Goal: Task Accomplishment & Management: Use online tool/utility

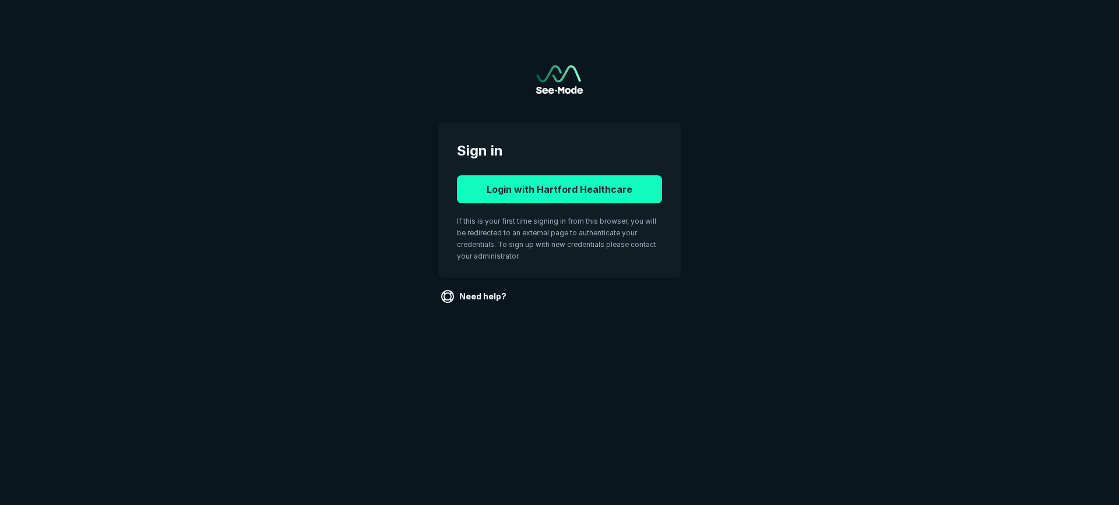
click at [628, 189] on button "Login with Hartford Healthcare" at bounding box center [559, 189] width 205 height 28
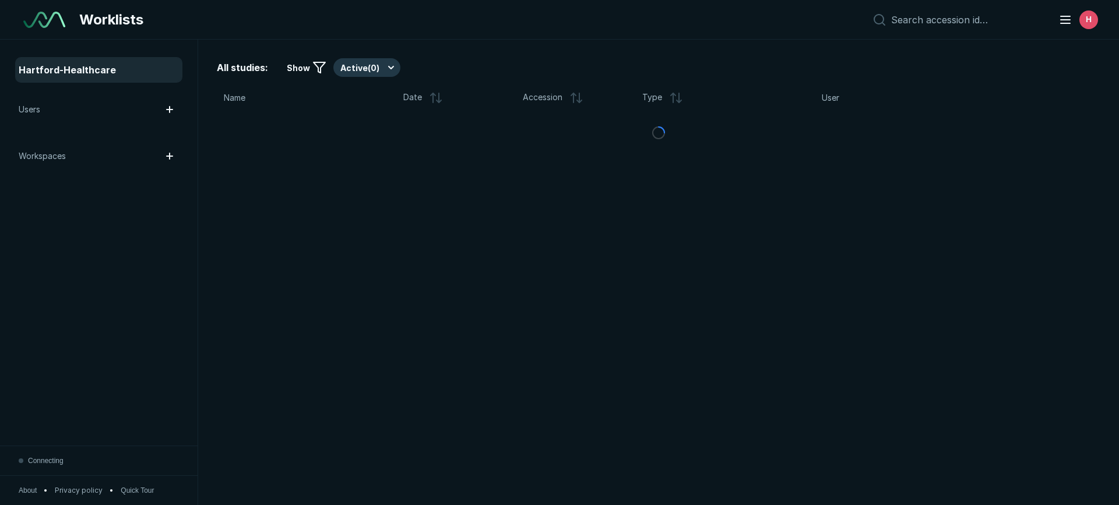
scroll to position [3568, 6533]
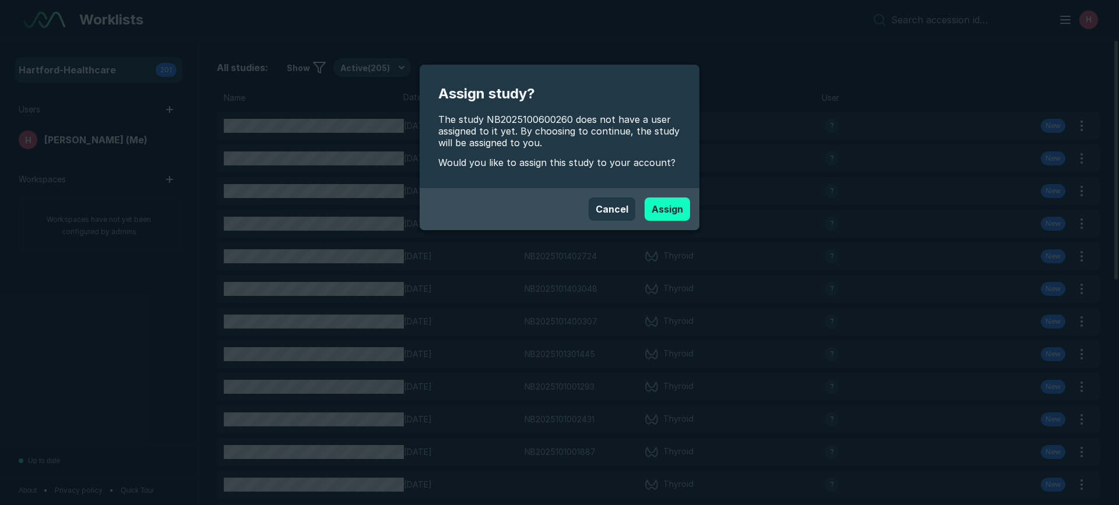
click at [671, 211] on button "Assign" at bounding box center [667, 209] width 45 height 23
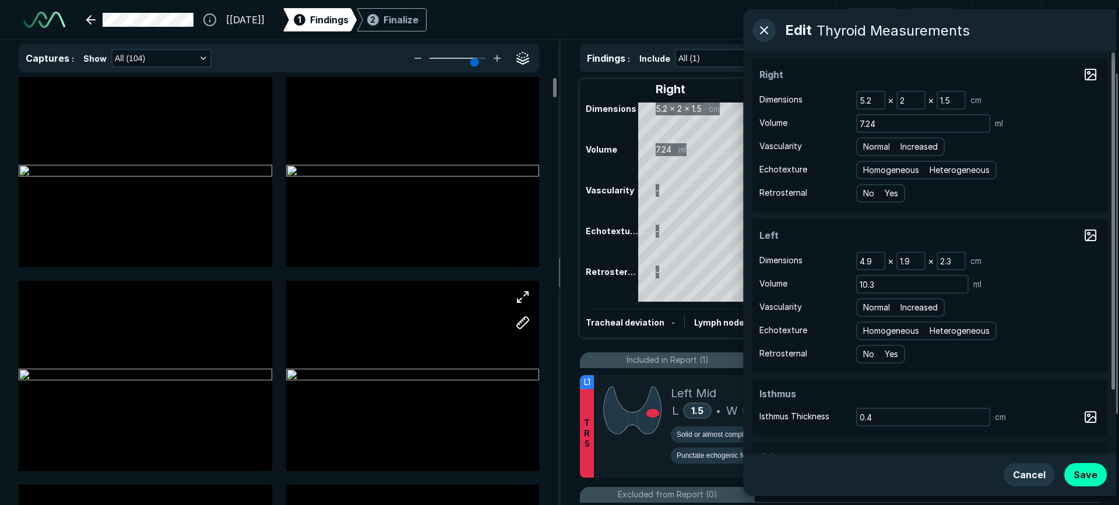
scroll to position [3568, 6533]
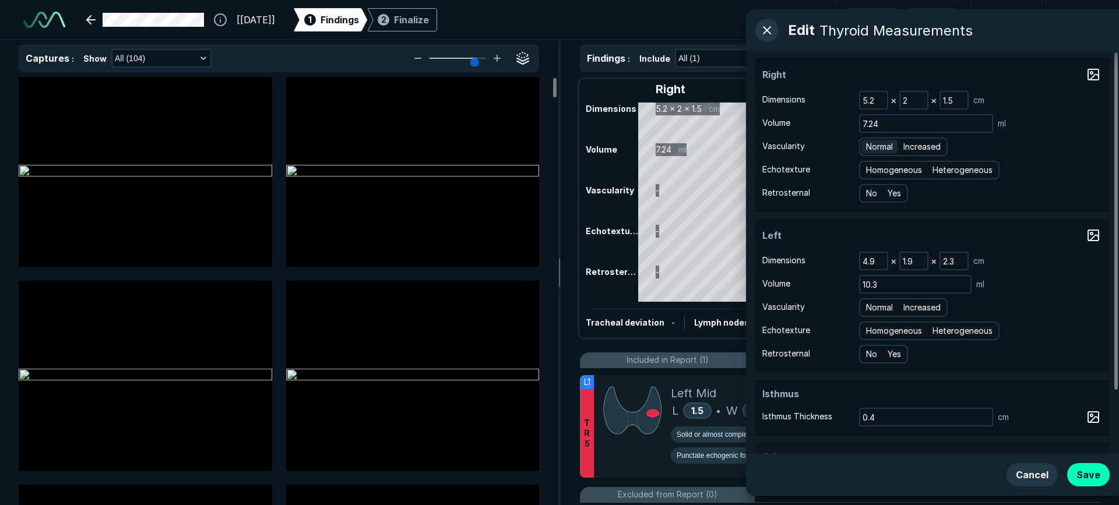
click at [876, 150] on span "Normal" at bounding box center [879, 146] width 27 height 13
click at [872, 149] on input "Normal" at bounding box center [868, 146] width 8 height 8
radio input "true"
click at [902, 167] on span "Homogeneous" at bounding box center [894, 170] width 56 height 13
click at [872, 167] on input "Homogeneous" at bounding box center [868, 169] width 8 height 8
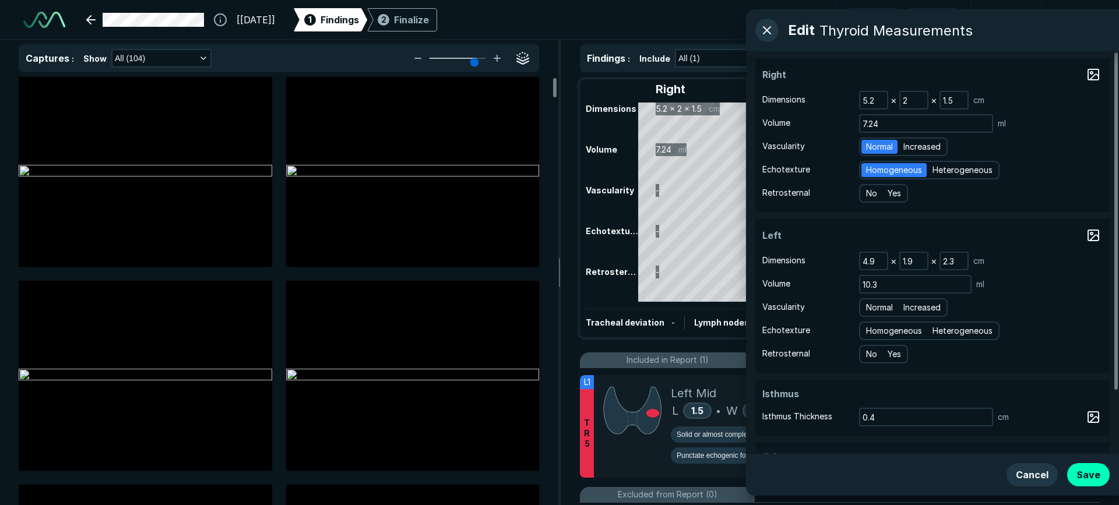
radio input "true"
click at [874, 193] on span "No" at bounding box center [871, 193] width 11 height 13
click at [872, 193] on input "No" at bounding box center [868, 192] width 8 height 8
radio input "true"
click at [876, 305] on span "Normal" at bounding box center [879, 307] width 27 height 13
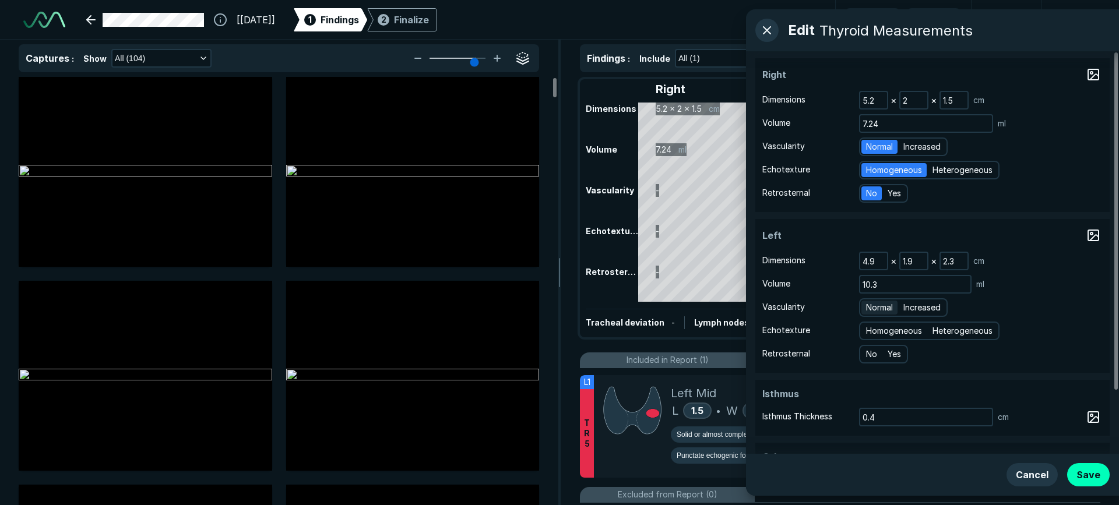
click at [872, 305] on input "Normal" at bounding box center [868, 306] width 8 height 8
radio input "true"
click at [876, 330] on span "Homogeneous" at bounding box center [894, 331] width 56 height 13
click at [872, 330] on input "Homogeneous" at bounding box center [868, 330] width 8 height 8
radio input "true"
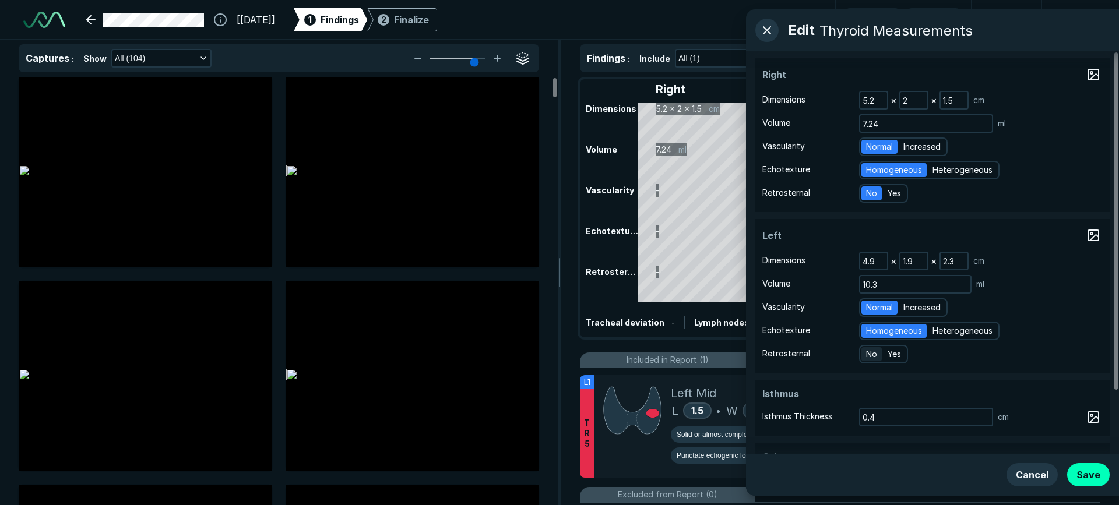
click at [865, 356] on div "No" at bounding box center [871, 354] width 20 height 14
click at [865, 356] on input "No" at bounding box center [868, 353] width 8 height 8
radio input "true"
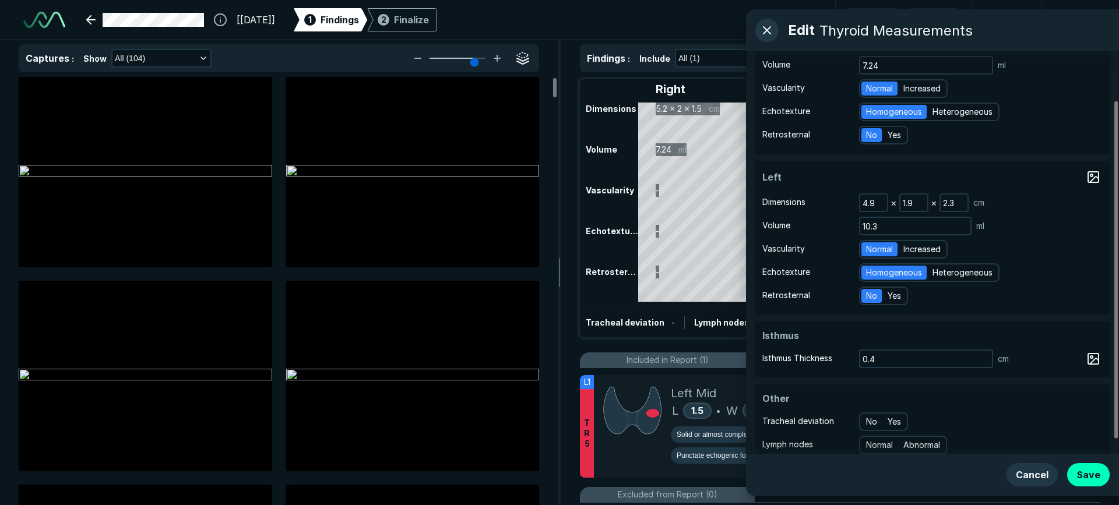
scroll to position [0, 0]
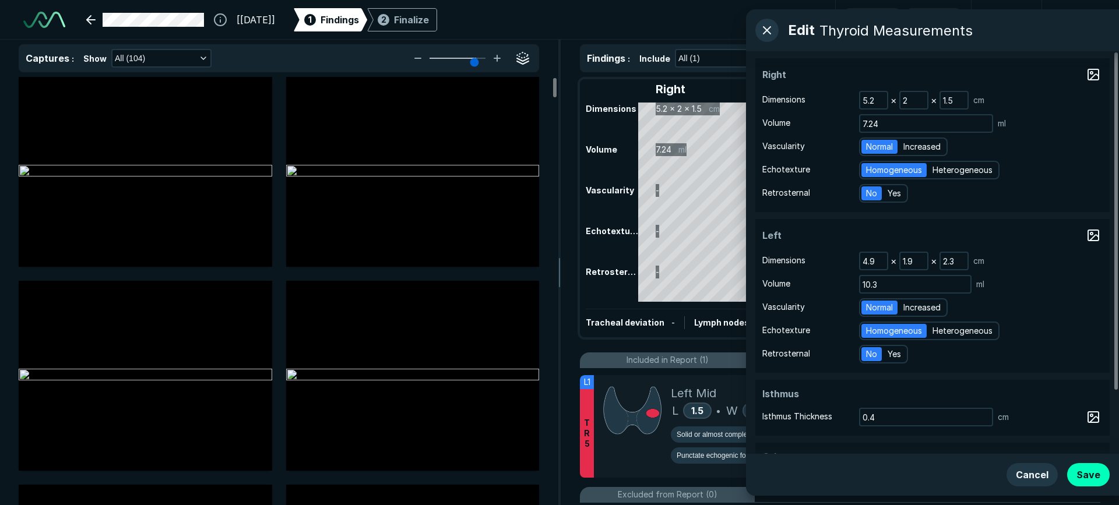
click at [867, 196] on span "No" at bounding box center [871, 193] width 11 height 13
click at [867, 196] on input "No" at bounding box center [868, 192] width 8 height 8
click at [871, 192] on span "No" at bounding box center [871, 193] width 11 height 13
click at [871, 192] on input "No" at bounding box center [868, 192] width 8 height 8
click at [1032, 191] on div "No Yes" at bounding box center [981, 193] width 244 height 19
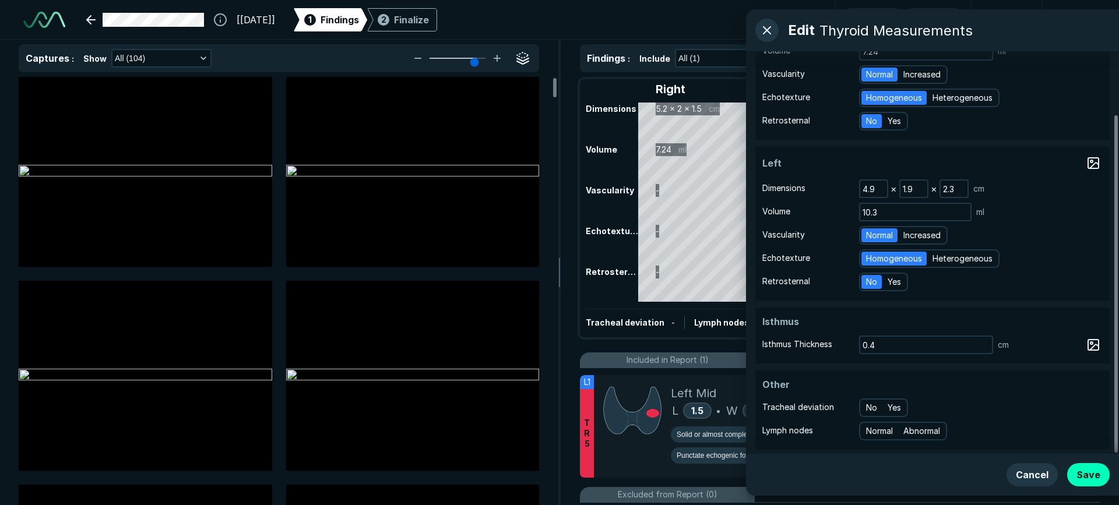
scroll to position [75, 0]
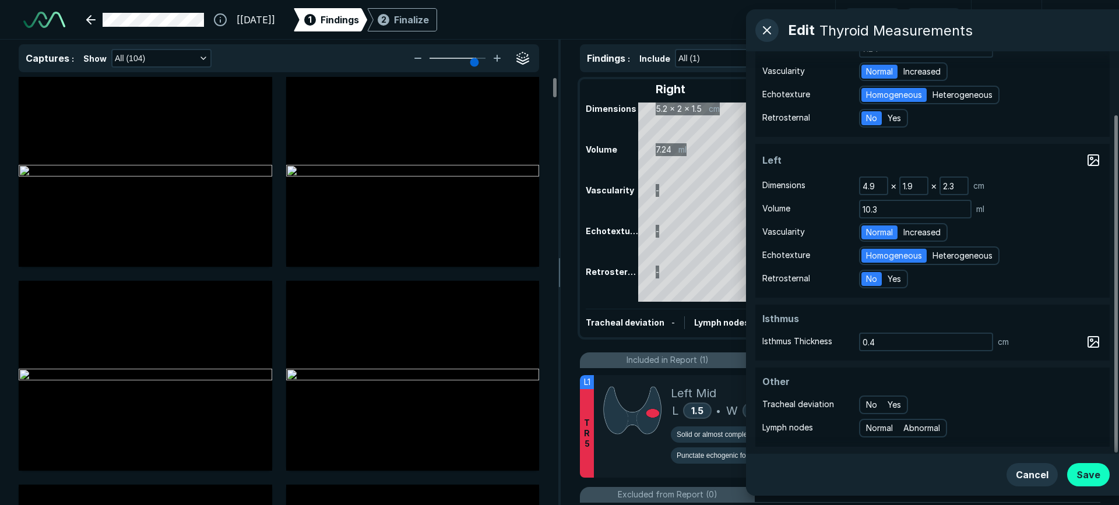
click at [1086, 472] on button "Save" at bounding box center [1088, 474] width 43 height 23
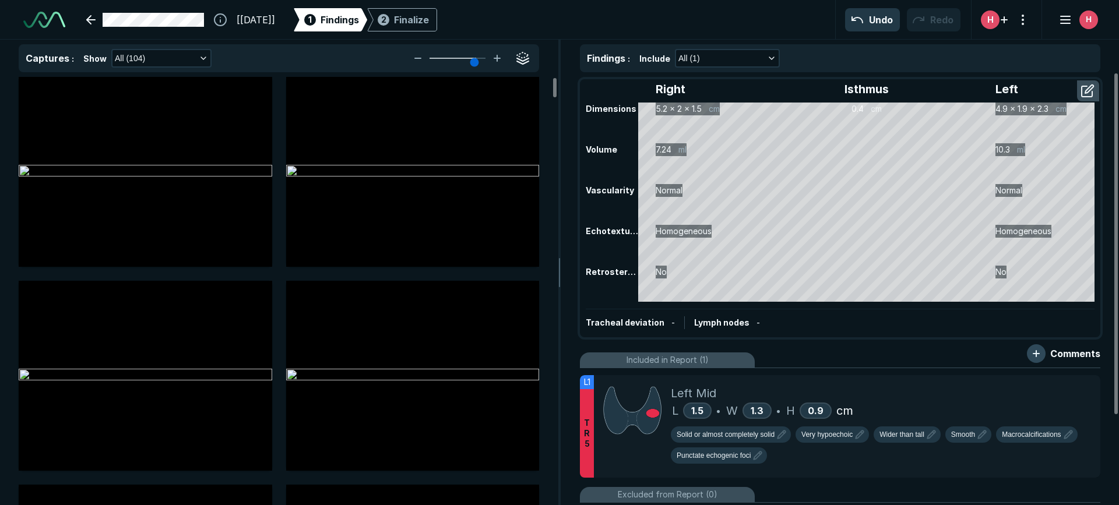
click at [1035, 354] on button "button" at bounding box center [1036, 353] width 19 height 19
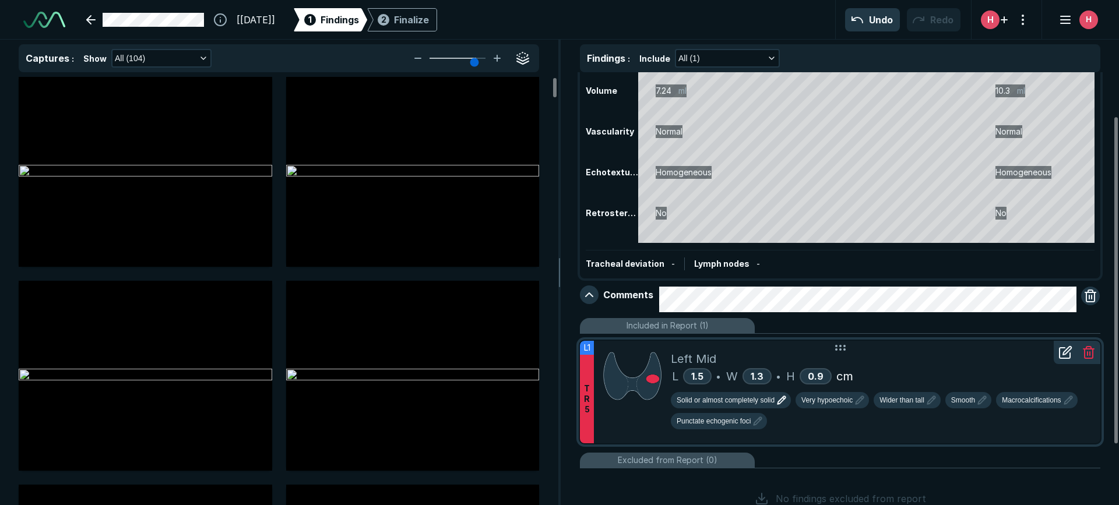
scroll to position [58, 0]
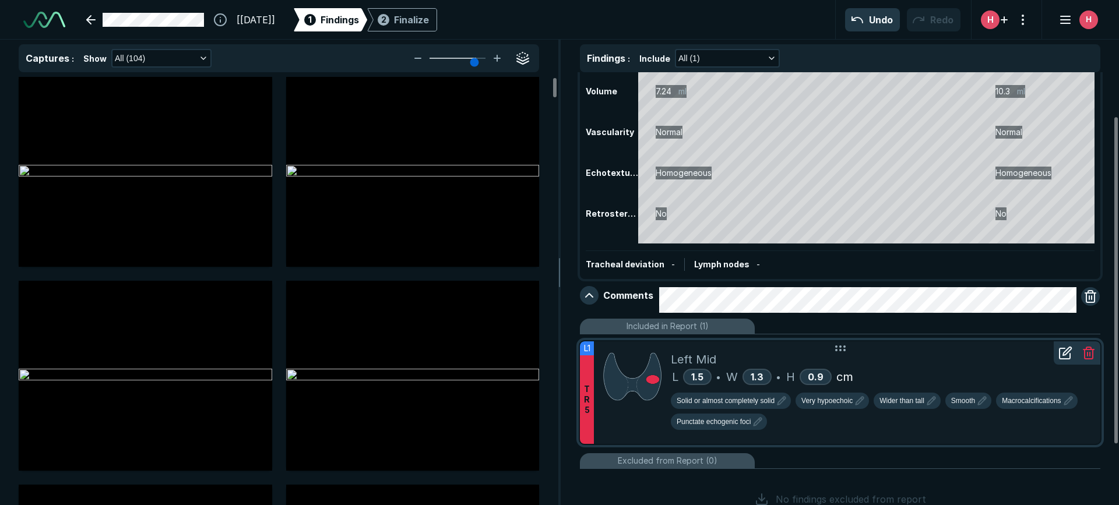
click at [1062, 352] on icon at bounding box center [1065, 353] width 14 height 14
type textarea "x"
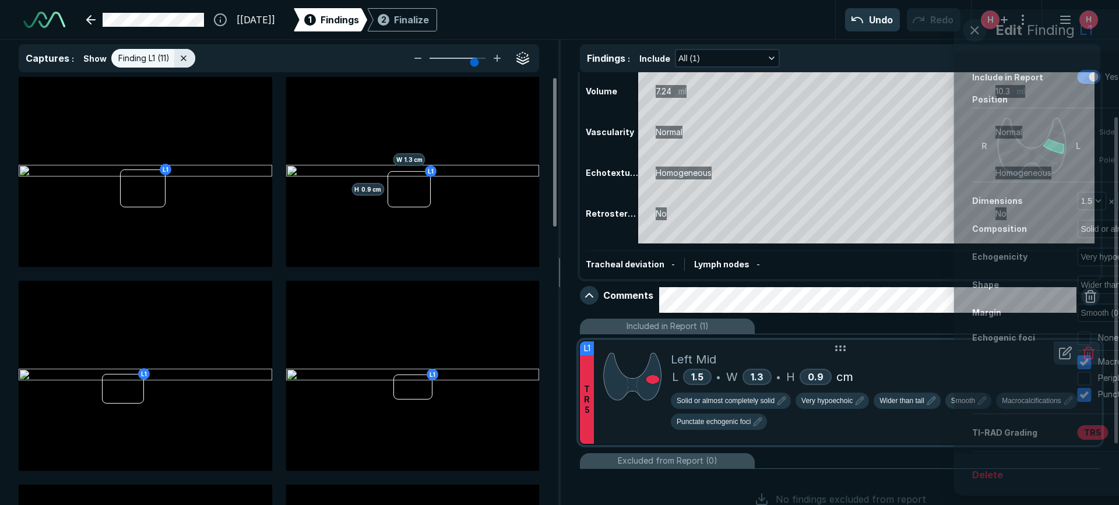
scroll to position [3298, 3821]
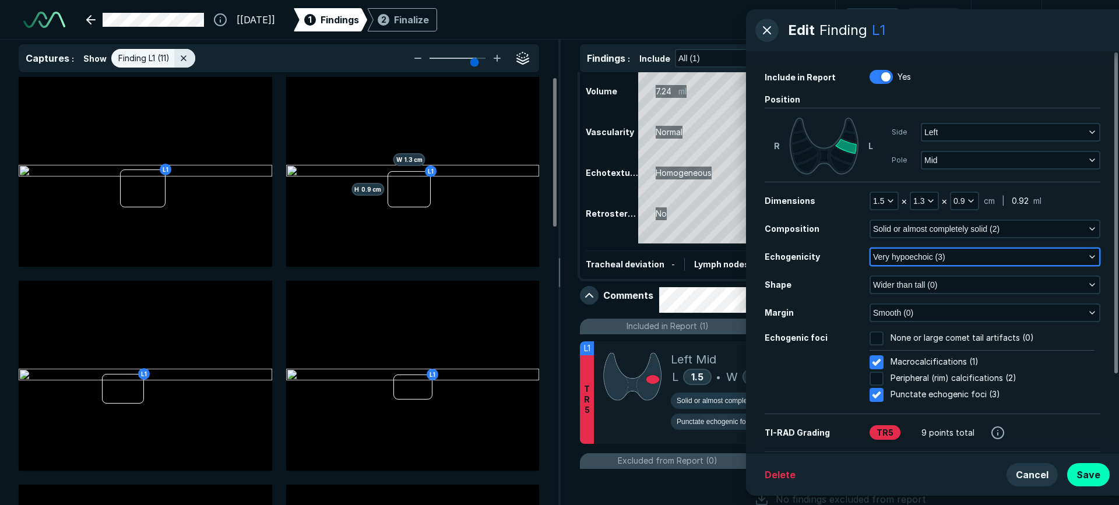
click at [1088, 257] on icon "button" at bounding box center [1091, 256] width 9 height 9
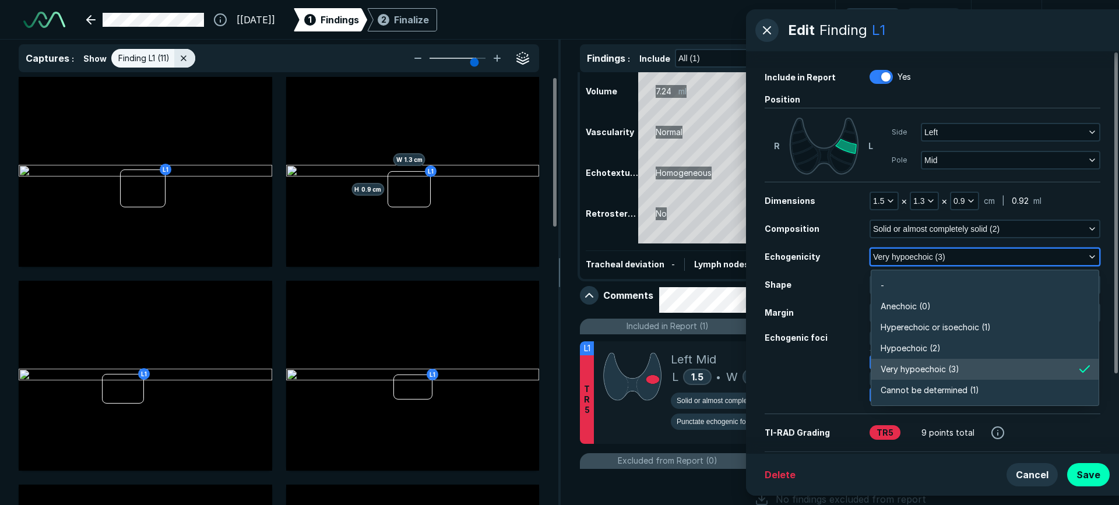
scroll to position [2039, 2520]
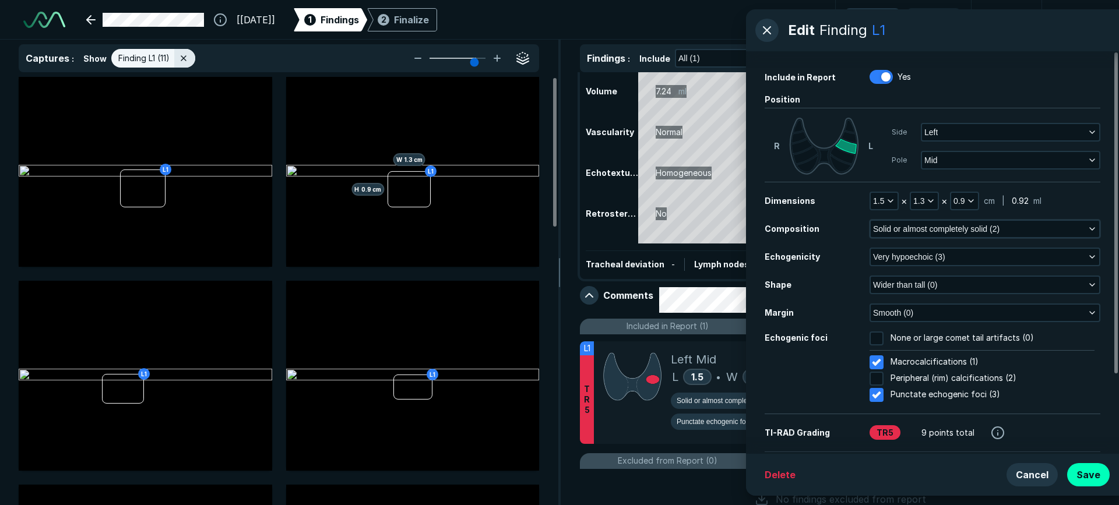
drag, startPoint x: 831, startPoint y: 223, endPoint x: 872, endPoint y: 228, distance: 41.1
click at [831, 223] on div "Composition" at bounding box center [817, 229] width 105 height 12
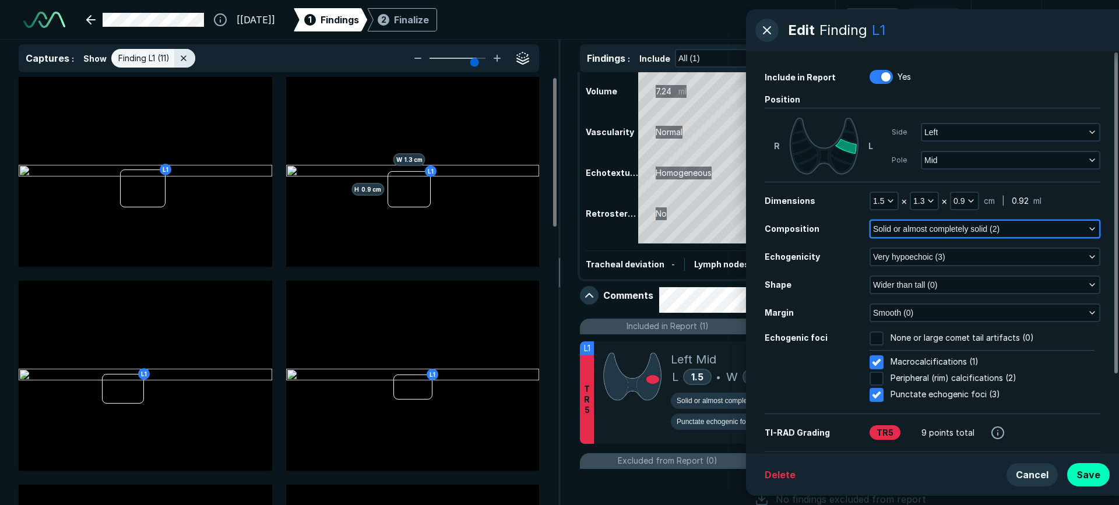
click at [1090, 228] on polyline "button" at bounding box center [1092, 229] width 5 height 2
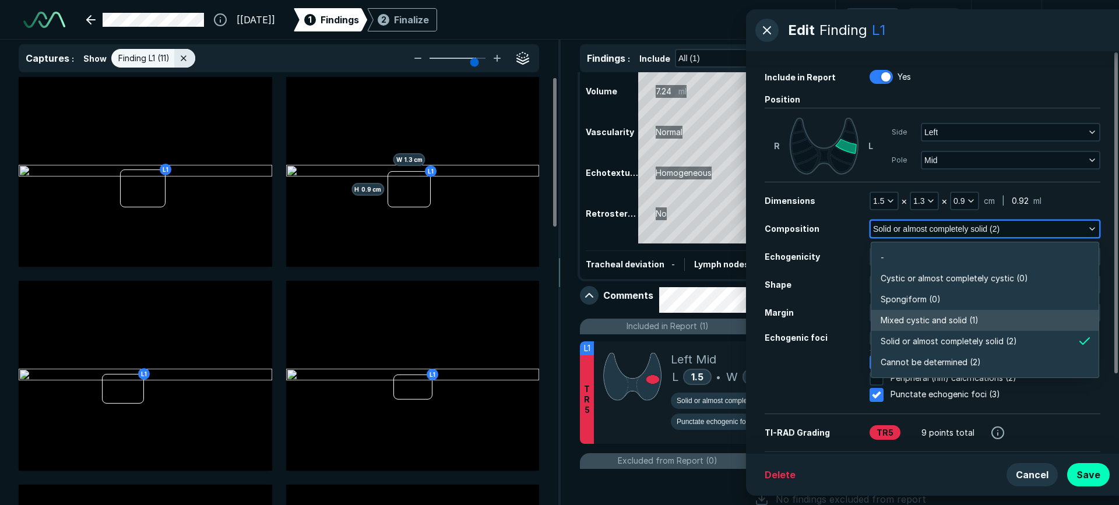
click at [921, 317] on span "Mixed cystic and solid (1)" at bounding box center [930, 320] width 98 height 13
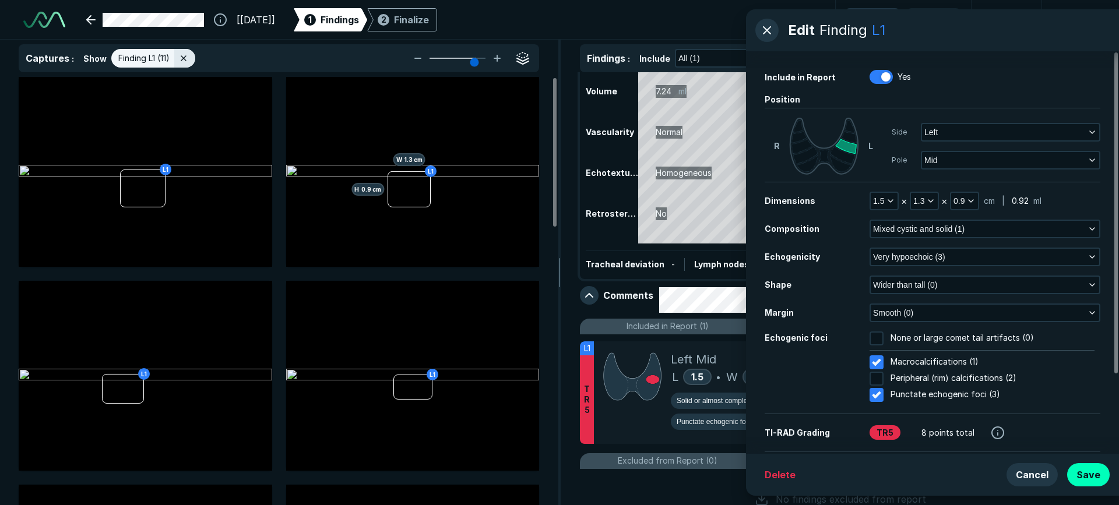
click at [876, 362] on div at bounding box center [881, 358] width 10 height 10
click at [875, 363] on input "Macrocalcifications (1)" at bounding box center [876, 362] width 14 height 14
checkbox input "false"
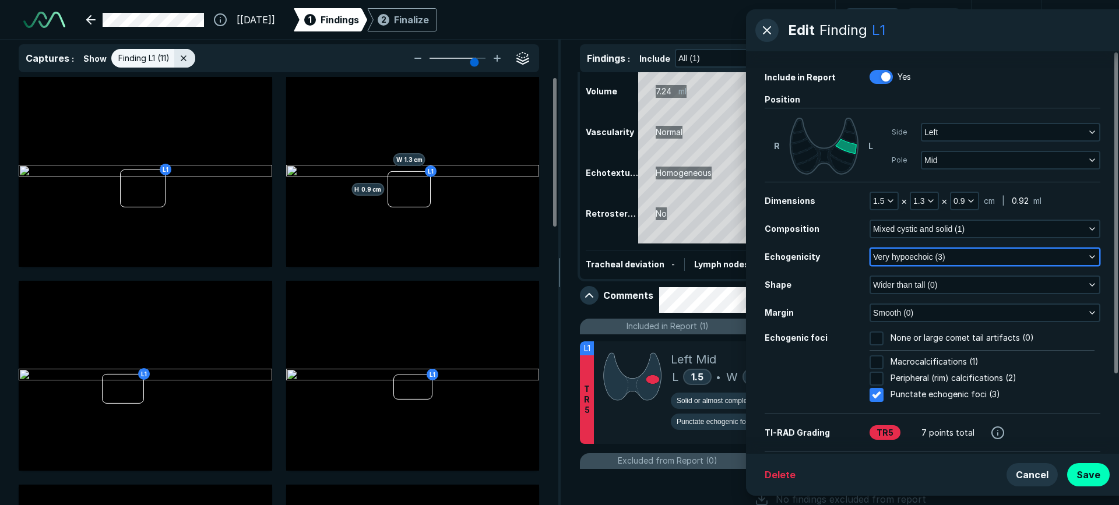
click at [1090, 256] on polyline "button" at bounding box center [1092, 257] width 5 height 2
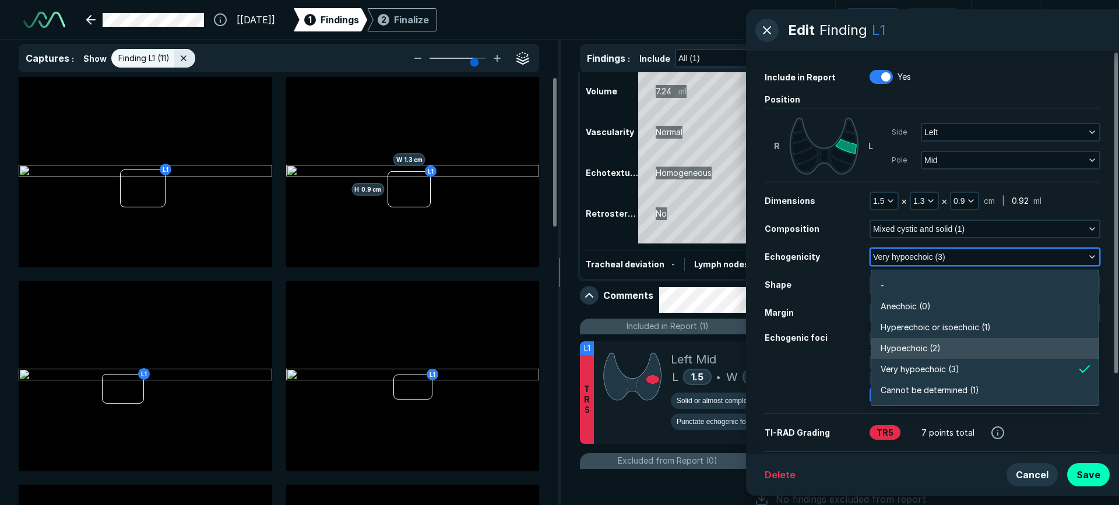
click at [909, 344] on span "Hypoechoic (2)" at bounding box center [911, 348] width 60 height 13
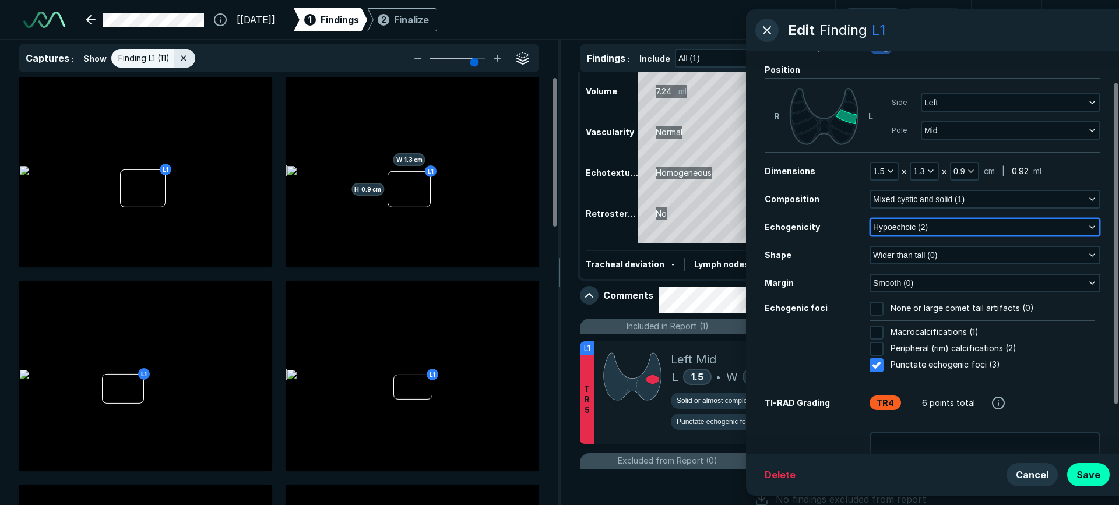
scroll to position [100, 0]
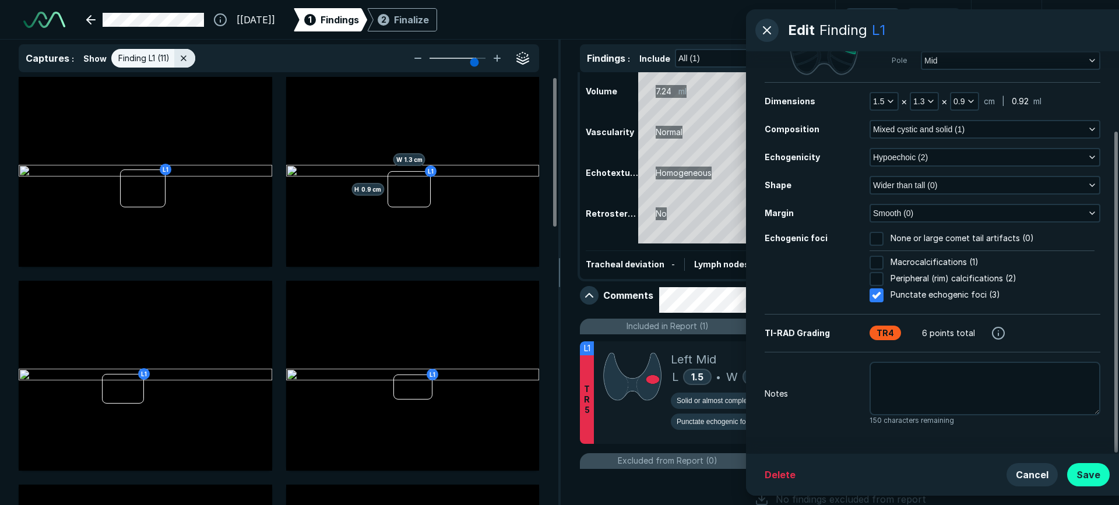
click at [1091, 471] on button "Save" at bounding box center [1088, 474] width 43 height 23
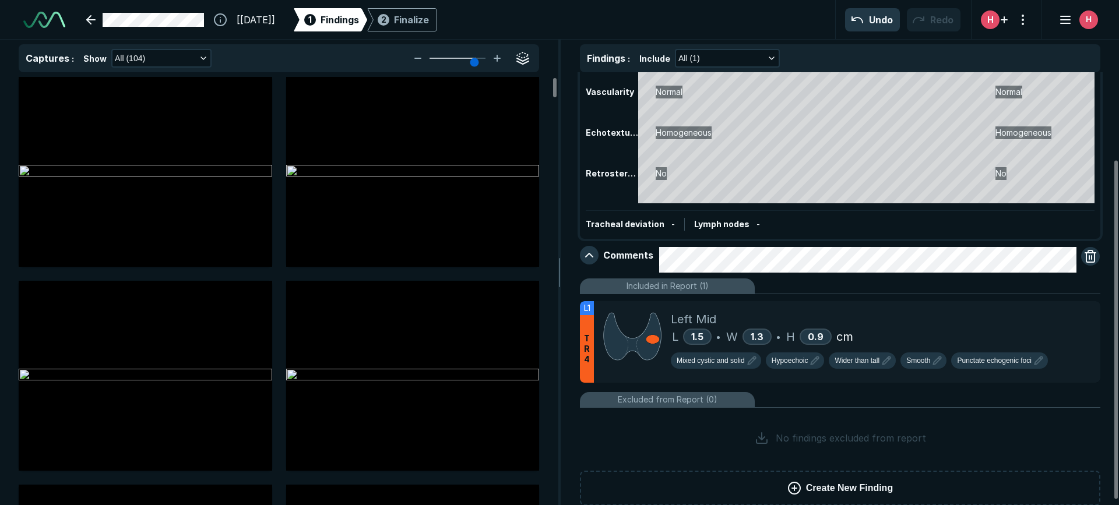
scroll to position [117, 0]
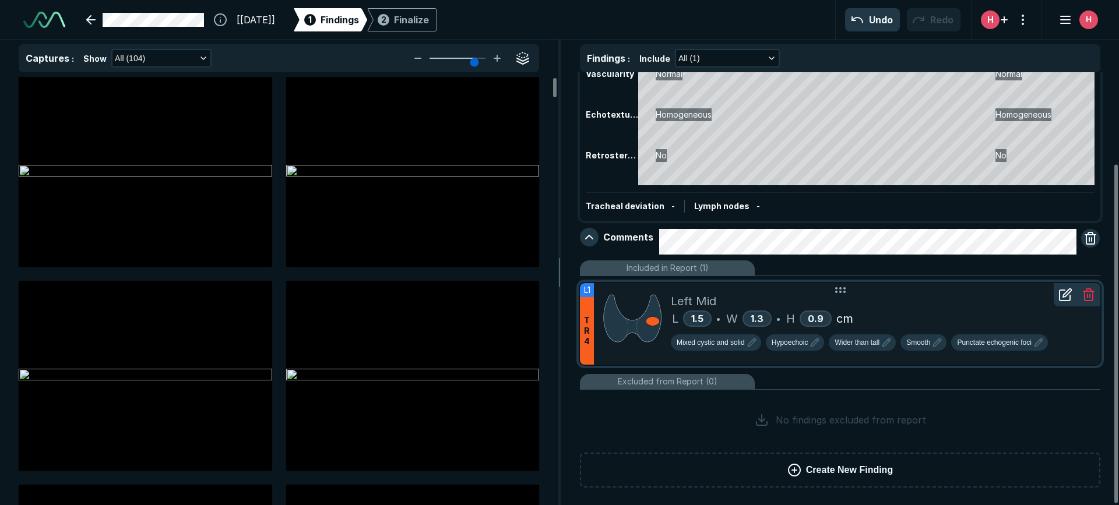
click at [1065, 299] on icon at bounding box center [1065, 295] width 14 height 14
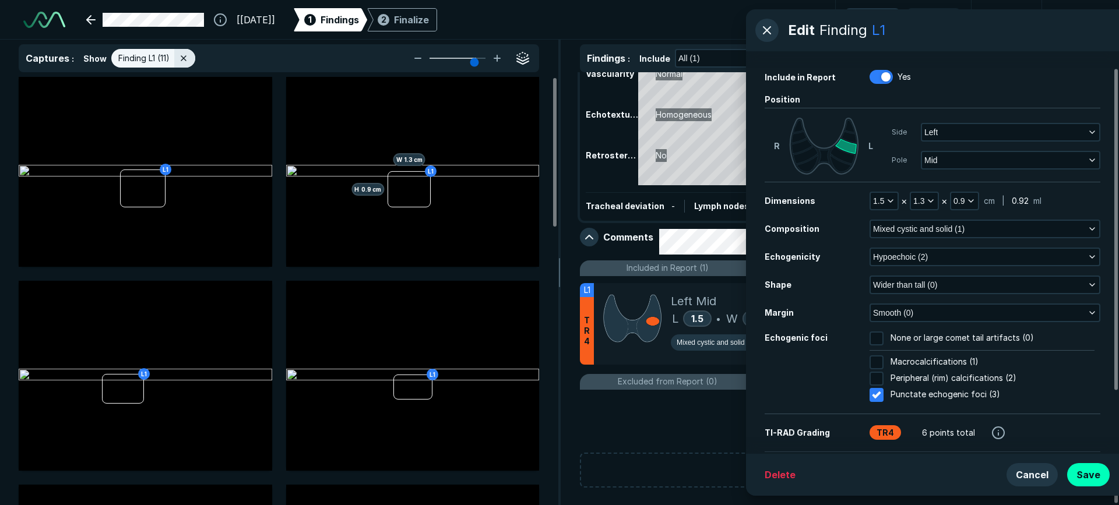
scroll to position [100, 0]
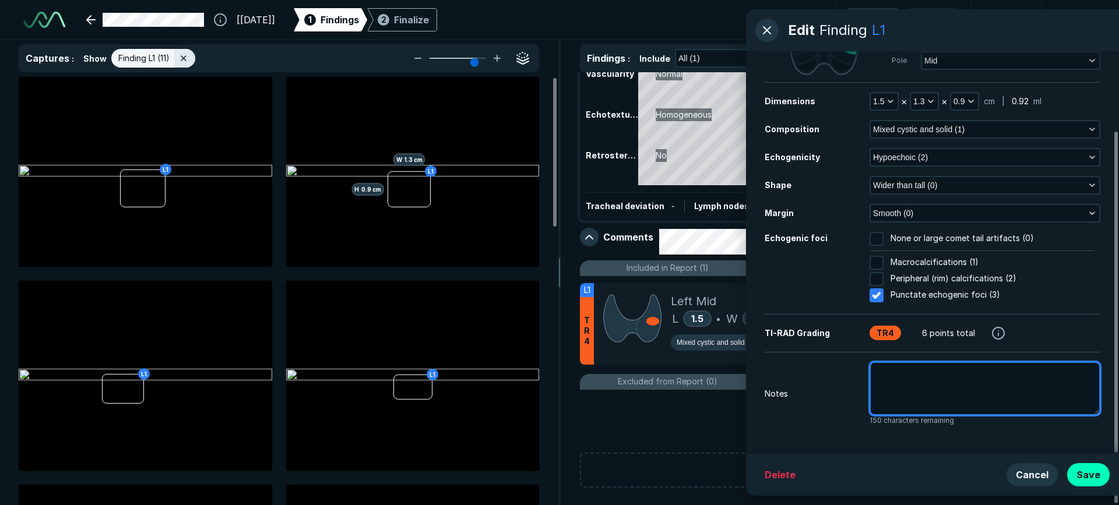
click at [939, 389] on textarea at bounding box center [984, 389] width 231 height 54
type textarea "x"
type textarea "l"
type textarea "x"
type textarea "le"
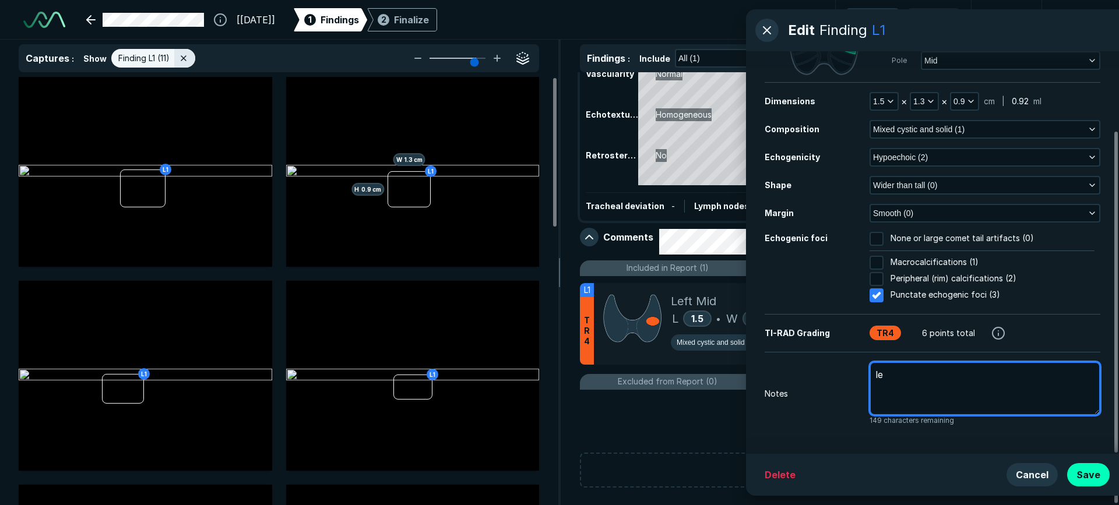
type textarea "x"
type textarea "lef"
type textarea "x"
type textarea "left"
type textarea "x"
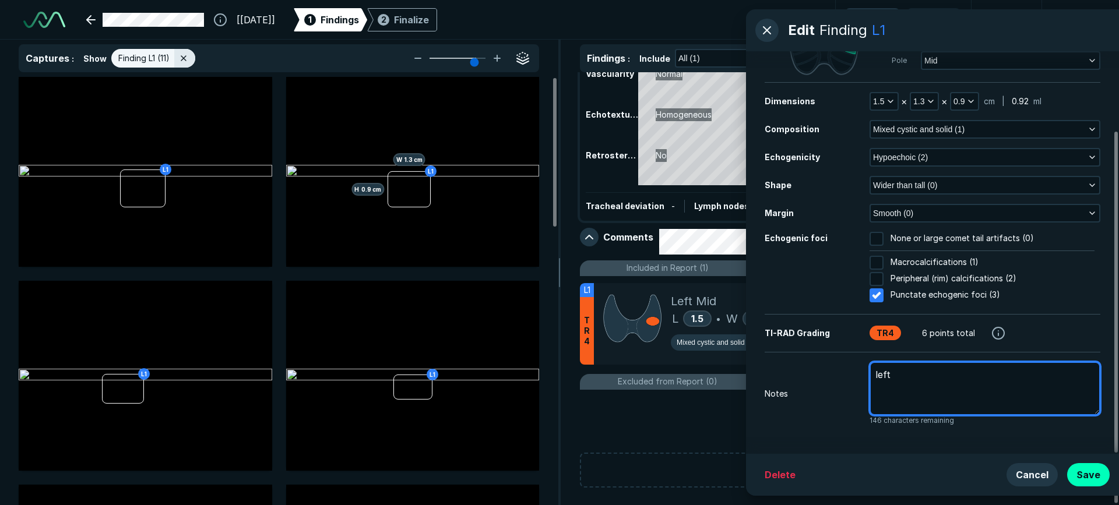
type textarea "left"
type textarea "x"
type textarea "left n"
type textarea "x"
type textarea "left no"
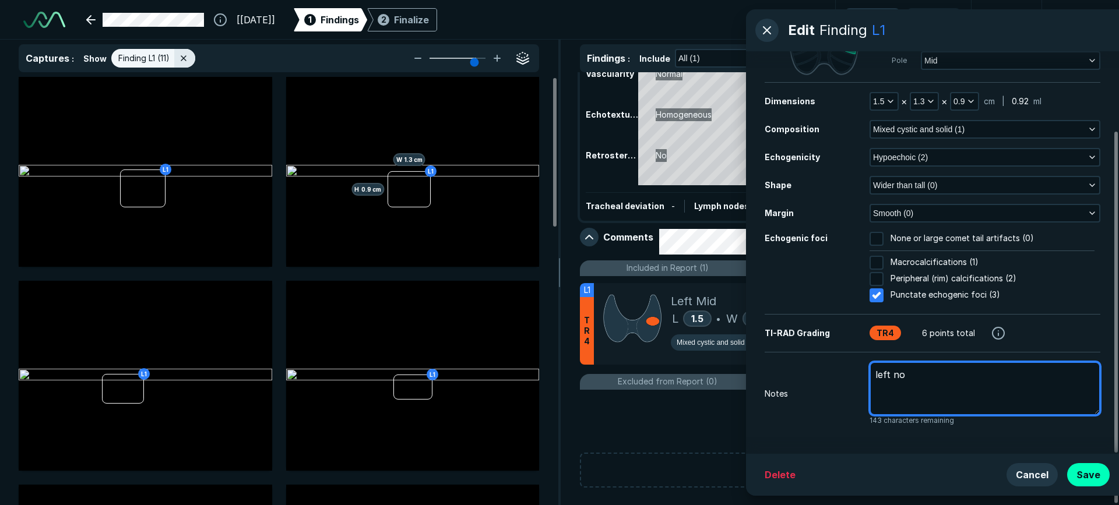
type textarea "x"
type textarea "left nod"
type textarea "x"
type textarea "left nodu"
type textarea "x"
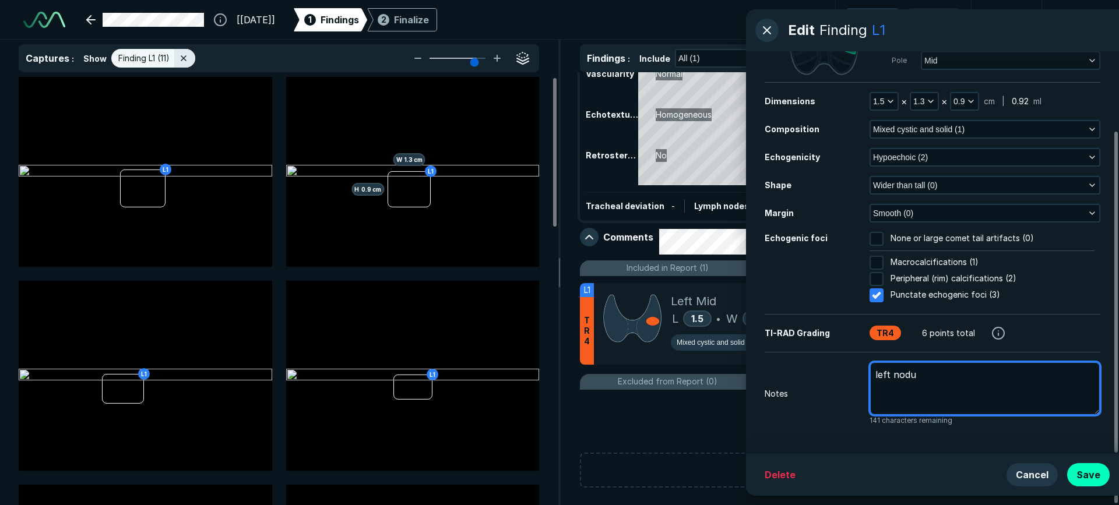
type textarea "left nodul"
type textarea "x"
type textarea "left [MEDICAL_DATA]"
type textarea "x"
type textarea "left [MEDICAL_DATA]"
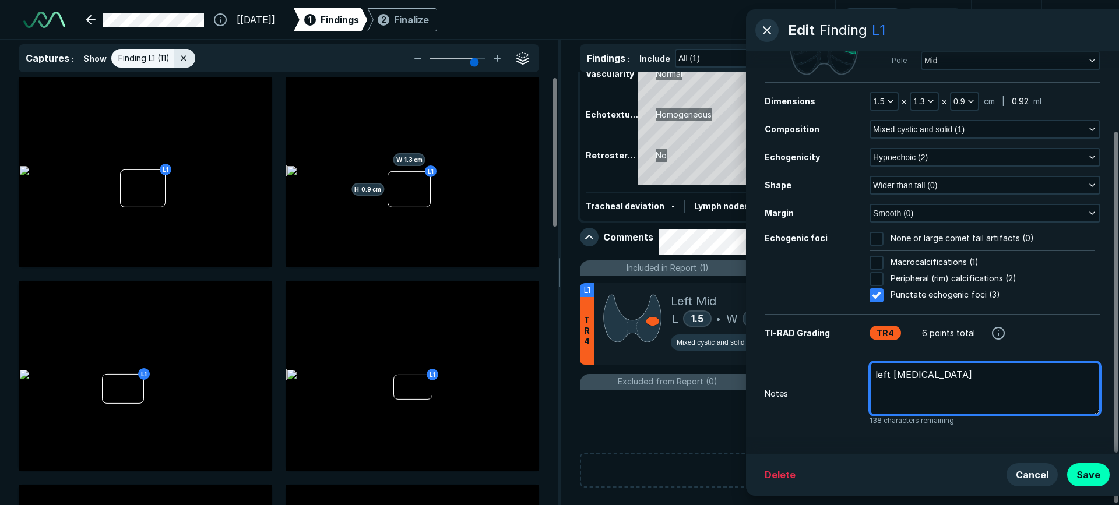
type textarea "x"
type textarea "left [MEDICAL_DATA] !"
type textarea "x"
type textarea "left [MEDICAL_DATA] !1"
type textarea "x"
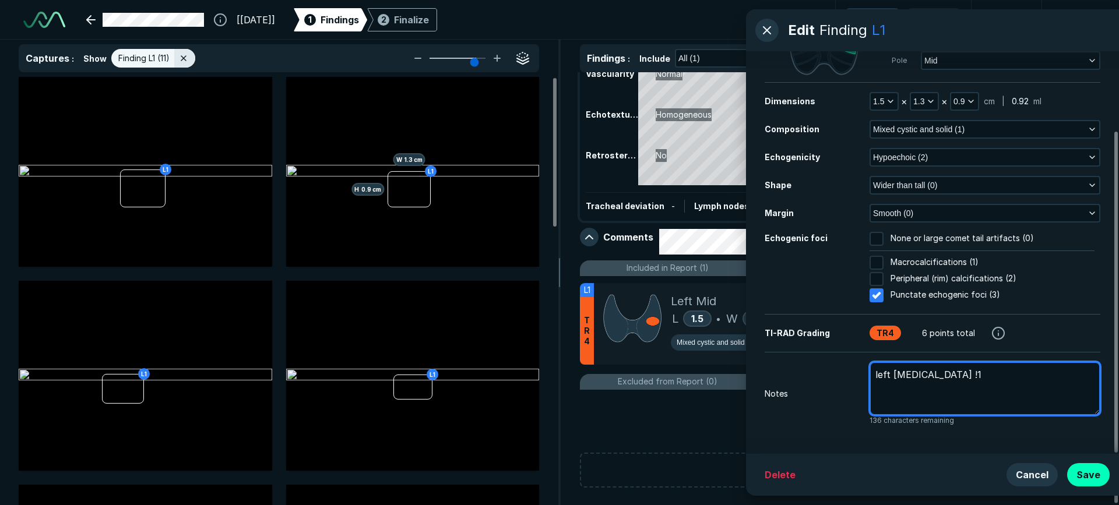
type textarea "left [MEDICAL_DATA] !1"
type textarea "x"
type textarea "left [MEDICAL_DATA] !1 p"
type textarea "x"
type textarea "left [MEDICAL_DATA] !1 pr"
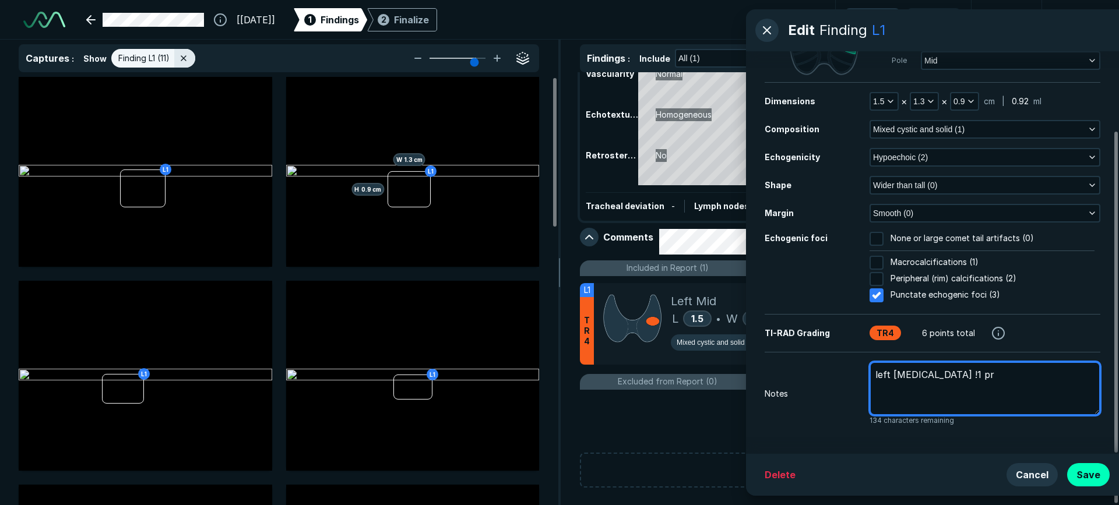
type textarea "x"
type textarea "left [MEDICAL_DATA] !1 pri"
type textarea "x"
type textarea "left [MEDICAL_DATA] !1 pr"
type textarea "x"
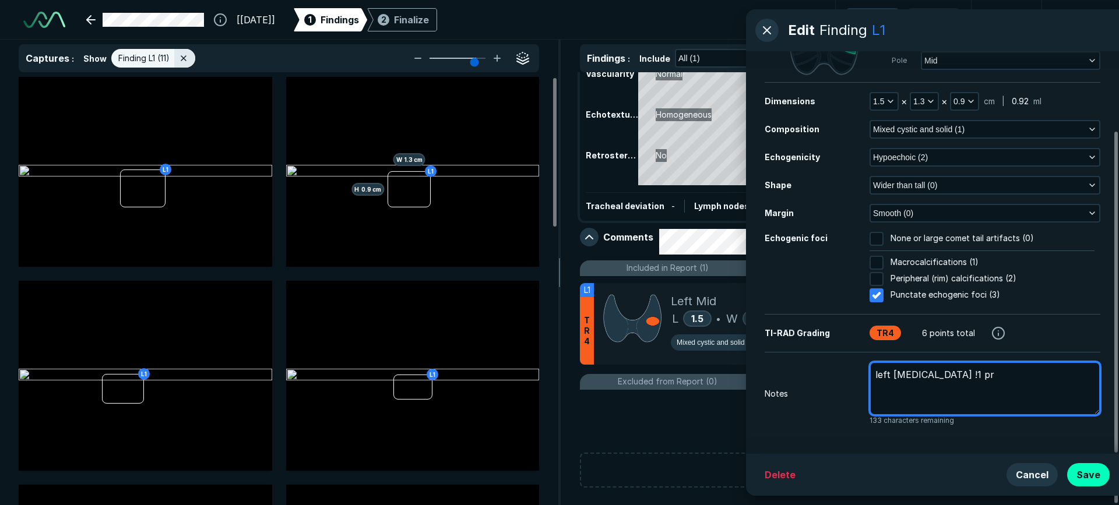
type textarea "left [MEDICAL_DATA] !1 p"
type textarea "x"
type textarea "left [MEDICAL_DATA] !1"
type textarea "x"
type textarea "left [MEDICAL_DATA] !1"
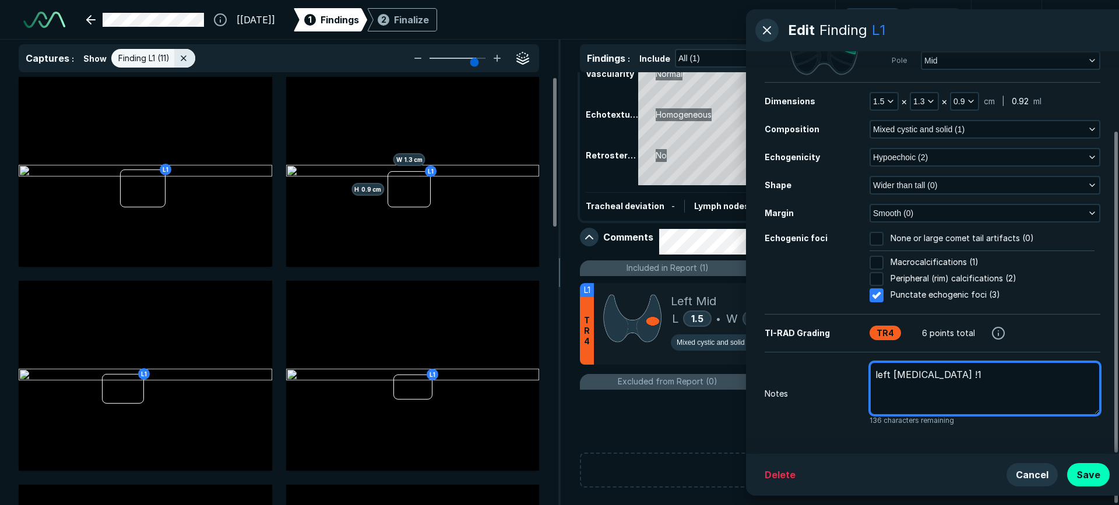
type textarea "x"
type textarea "left [MEDICAL_DATA] !"
type textarea "x"
type textarea "left [MEDICAL_DATA]"
type textarea "x"
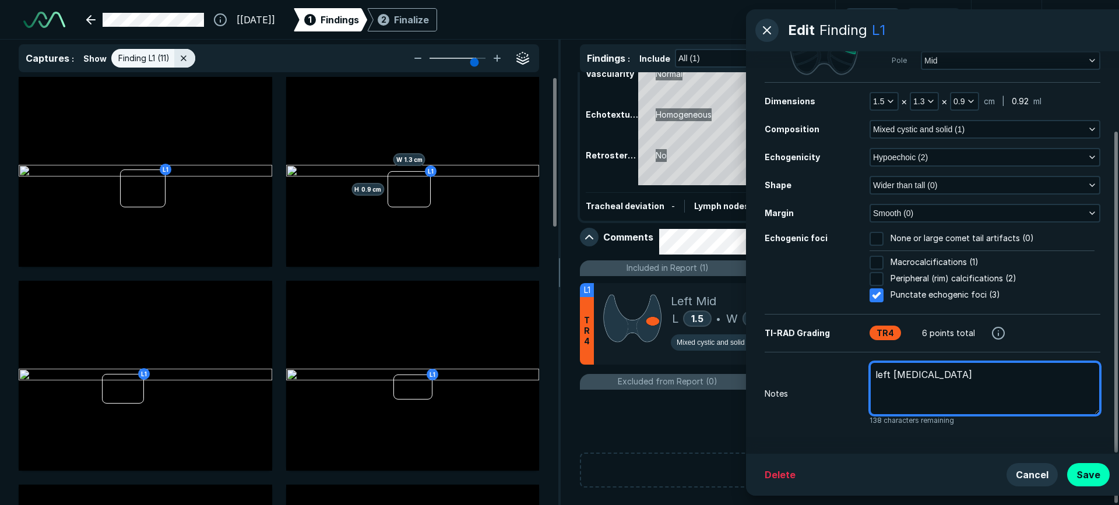
type textarea "left [MEDICAL_DATA] #"
type textarea "x"
type textarea "left [MEDICAL_DATA] #1"
type textarea "x"
type textarea "left [MEDICAL_DATA] #1"
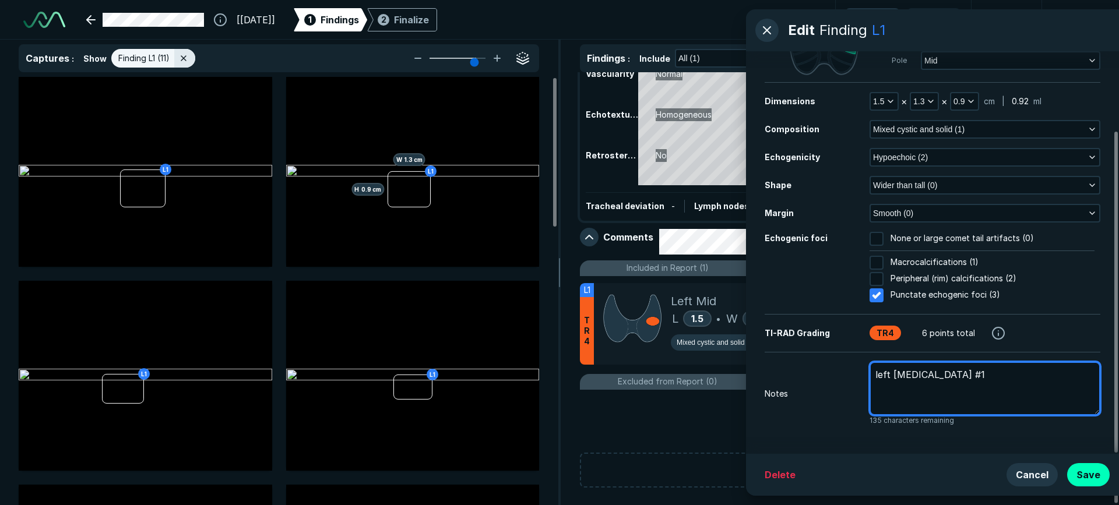
type textarea "x"
type textarea "left [MEDICAL_DATA] #1 p"
type textarea "x"
type textarea "left [MEDICAL_DATA] #1 pr"
type textarea "x"
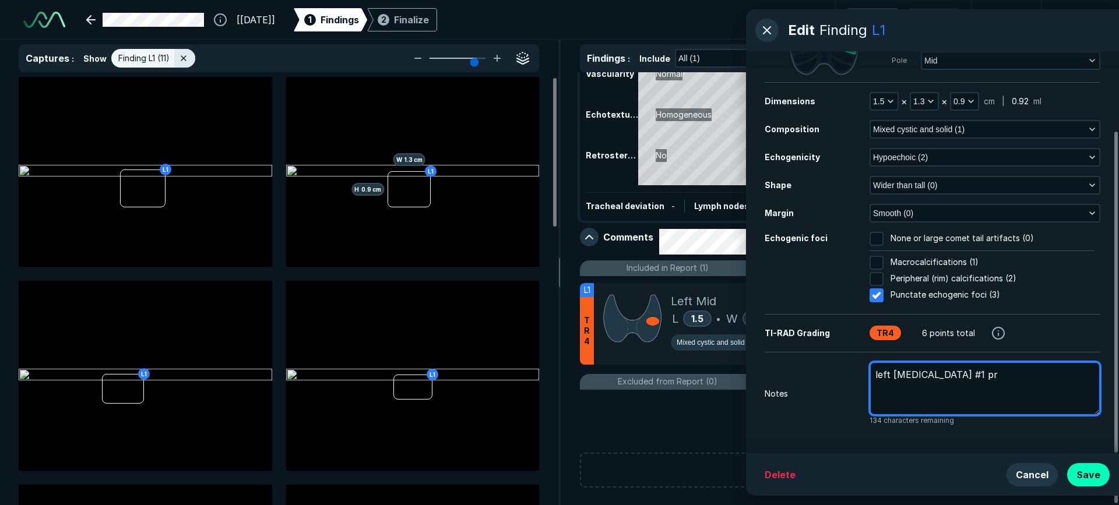
type textarea "left [MEDICAL_DATA] #1 pri"
type textarea "x"
type textarea "left [MEDICAL_DATA] #1 prio"
type textarea "x"
type textarea "left [MEDICAL_DATA] #1 prior"
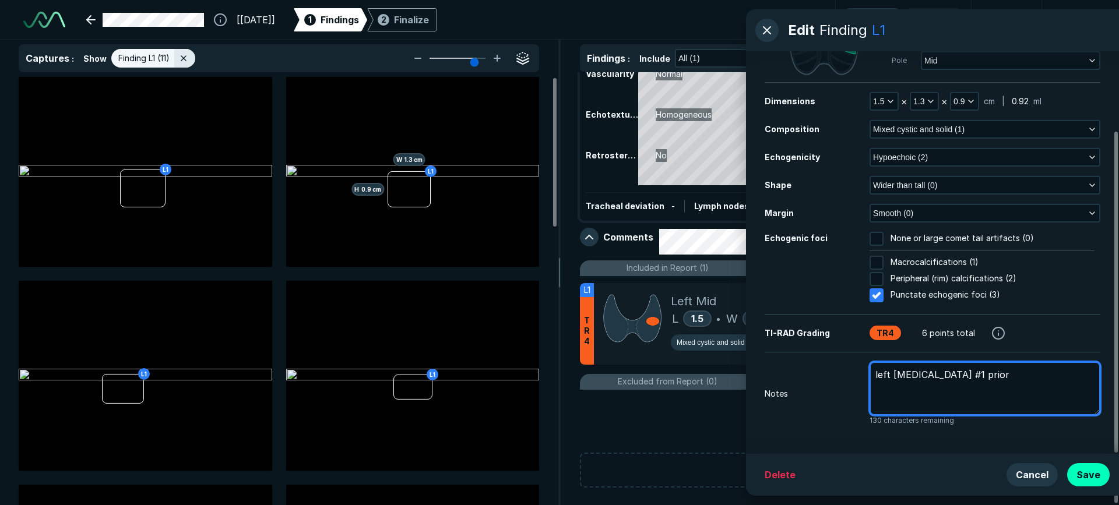
type textarea "x"
type textarea "left [MEDICAL_DATA] #1 prior"
type textarea "x"
type textarea "left [MEDICAL_DATA] #1 prior l"
type textarea "x"
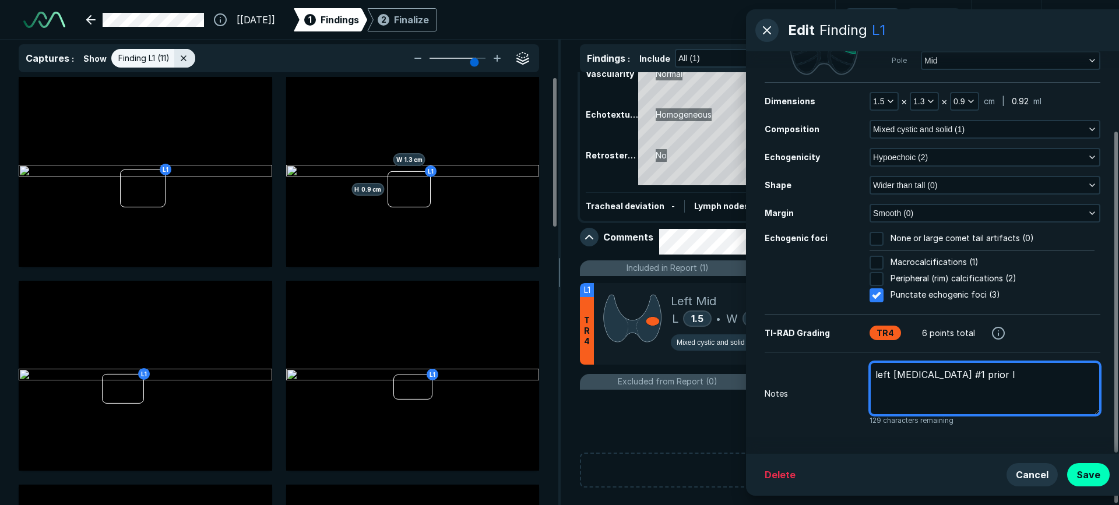
type textarea "left [MEDICAL_DATA] #1 prior la"
type textarea "x"
type textarea "left [MEDICAL_DATA] #1 prior lab"
type textarea "x"
type textarea "left [MEDICAL_DATA] #1 prior labe"
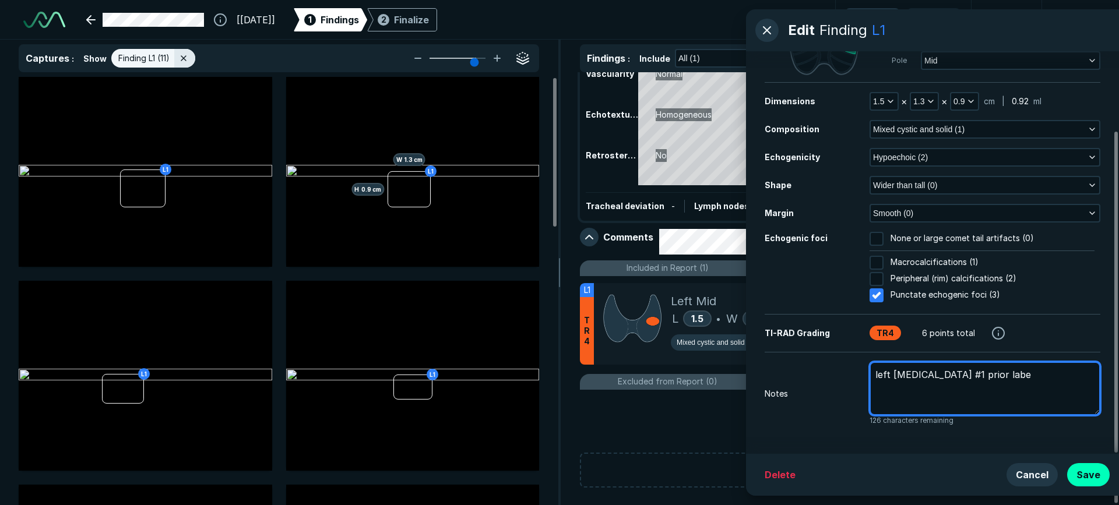
type textarea "x"
type textarea "left [MEDICAL_DATA] #1 prior label"
type textarea "x"
type textarea "left [MEDICAL_DATA] #1 prior labele"
type textarea "x"
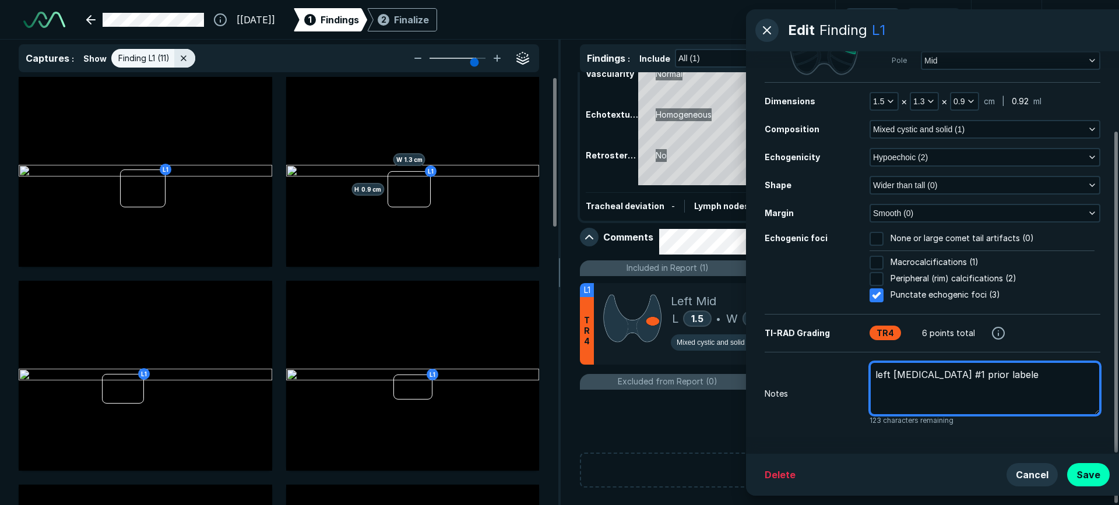
type textarea "left [MEDICAL_DATA] #1 prior labeled"
type textarea "x"
type textarea "left [MEDICAL_DATA] #1 prior labeled"
type textarea "x"
type textarea "left [MEDICAL_DATA] #1 prior labeled a"
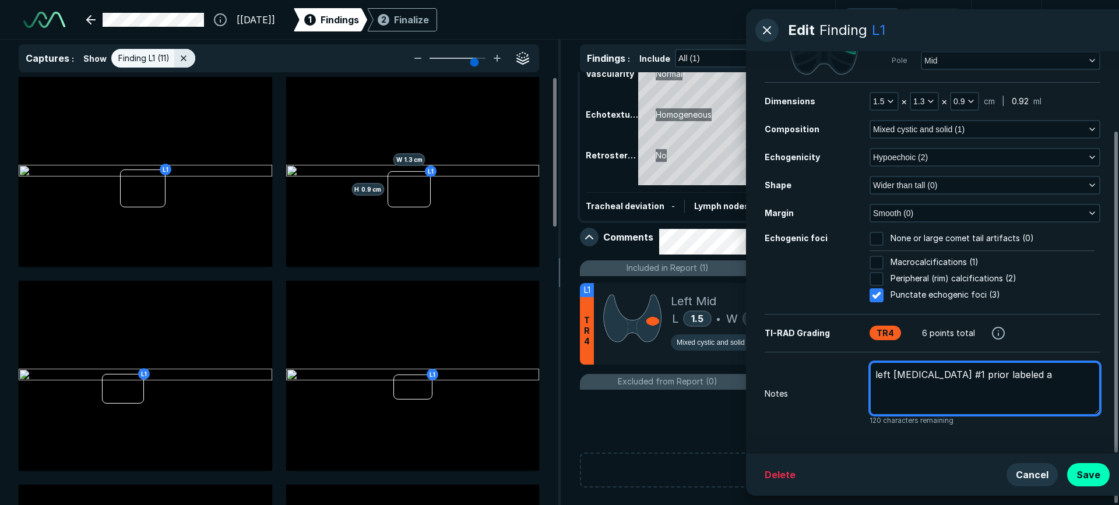
type textarea "x"
type textarea "left [MEDICAL_DATA] #1 prior labeled at"
type textarea "x"
type textarea "left [MEDICAL_DATA] #1 prior labeled a"
type textarea "x"
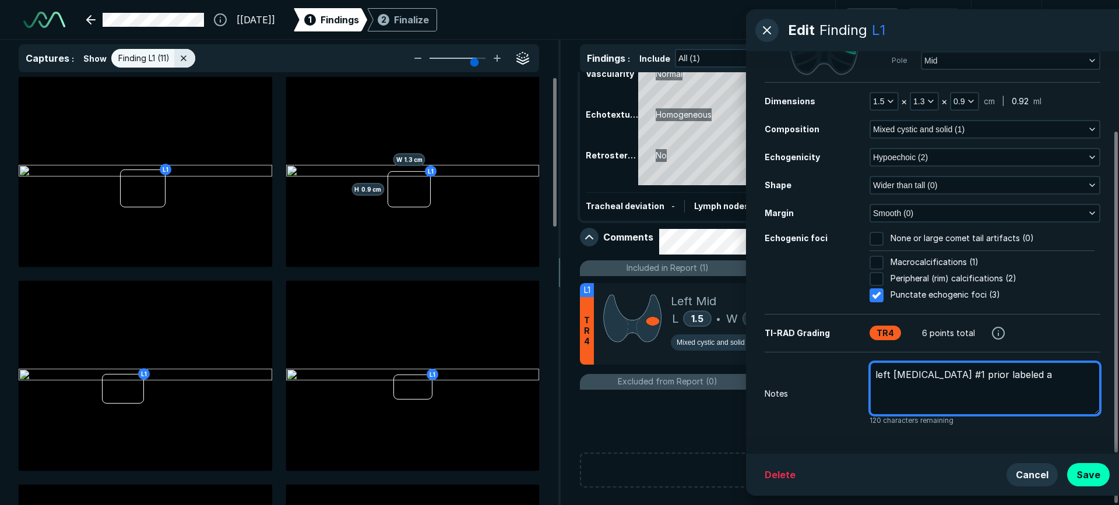
type textarea "left [MEDICAL_DATA] #1 prior labeled as"
type textarea "x"
type textarea "left [MEDICAL_DATA] #1 prior labeled as"
type textarea "x"
type textarea "left [MEDICAL_DATA] #1 prior labeled as #"
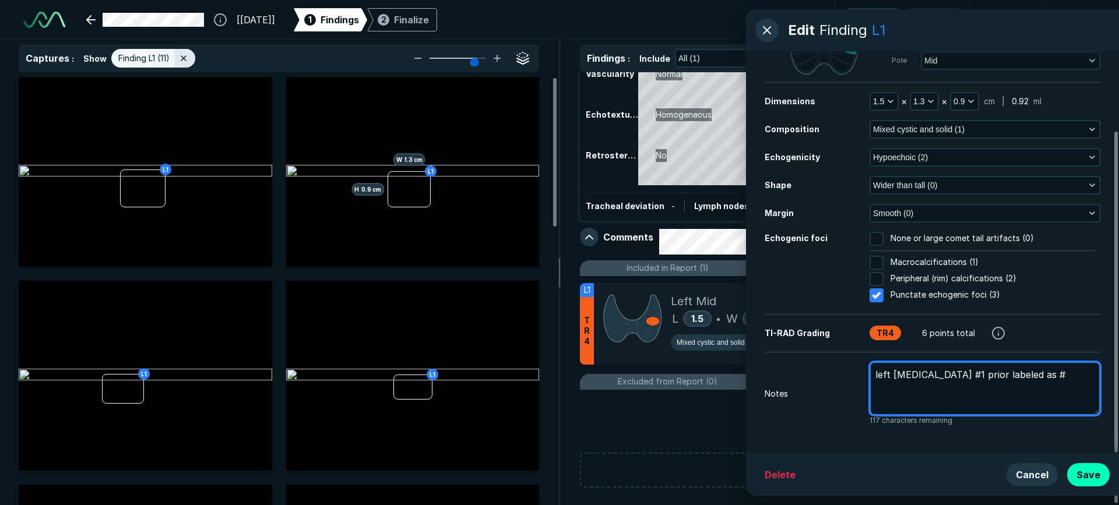
type textarea "x"
type textarea "left [MEDICAL_DATA] #1 prior labeled as #2"
type textarea "x"
type textarea "left [MEDICAL_DATA] #1 prior labeled as #2"
type textarea "x"
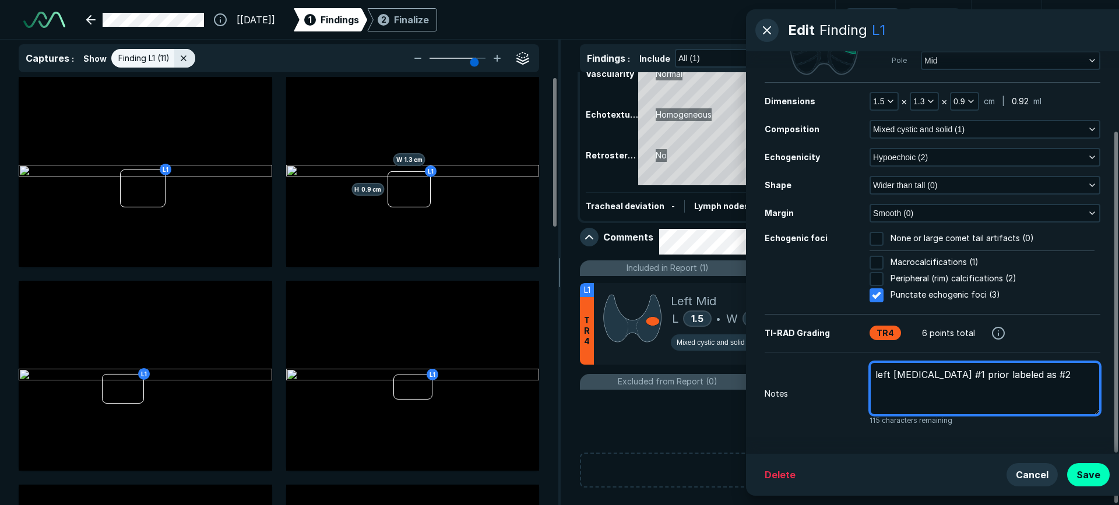
type textarea "left [MEDICAL_DATA] #1 prior labeled as #2 m"
type textarea "x"
type textarea "left [MEDICAL_DATA] #1 prior labeled as #2 me"
type textarea "x"
type textarea "left [MEDICAL_DATA] #1 prior labeled as #2 mea"
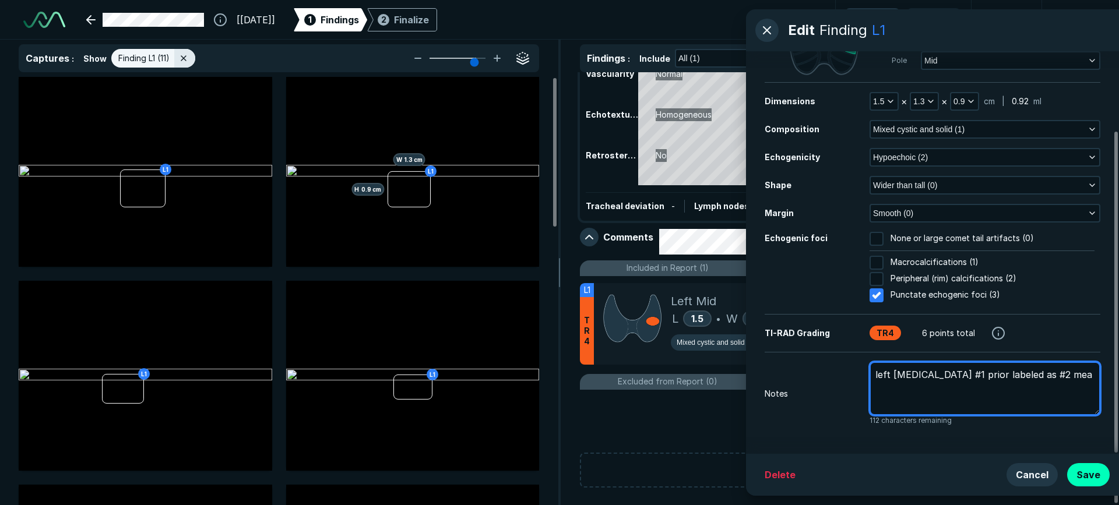
type textarea "x"
type textarea "left [MEDICAL_DATA] #1 prior labeled as #2 meas"
type textarea "x"
type textarea "left [MEDICAL_DATA] #1 prior labeled as #2 measu"
type textarea "x"
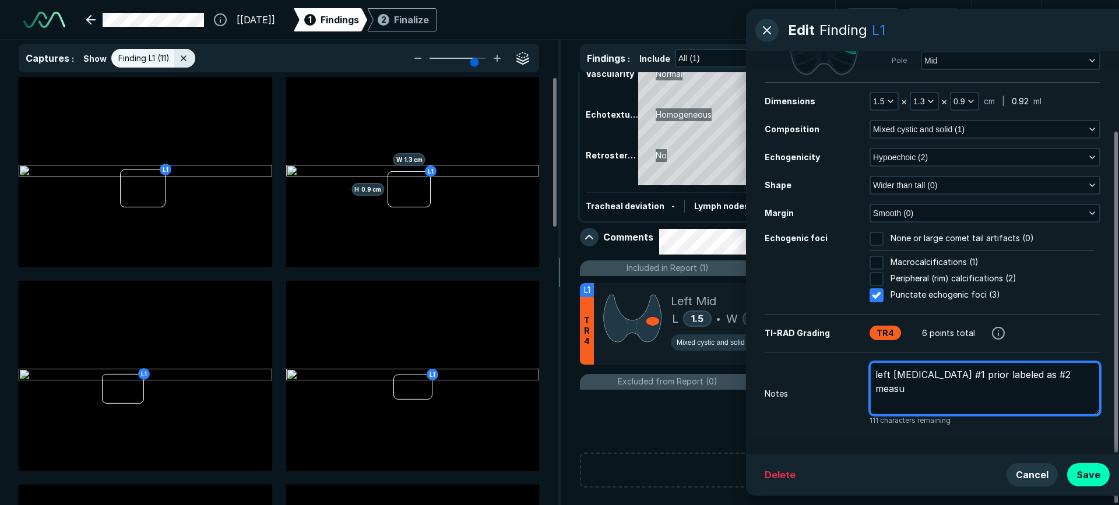
type textarea "left [MEDICAL_DATA] #1 prior labeled as #2 measur"
type textarea "x"
type textarea "left [MEDICAL_DATA] #1 prior labeled as #2 measure"
type textarea "x"
type textarea "left [MEDICAL_DATA] #1 prior labeled as #2 measurem"
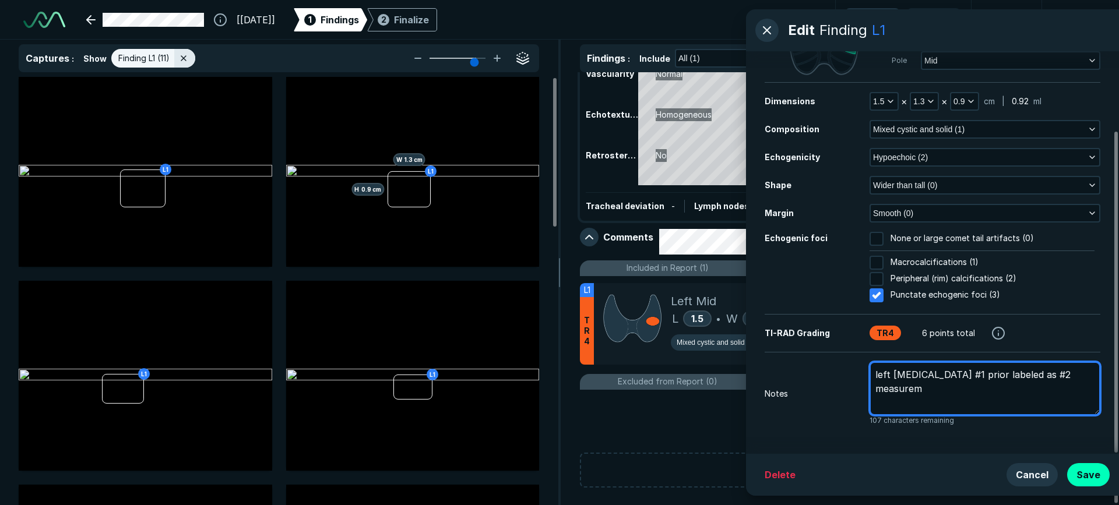
type textarea "x"
type textarea "left [MEDICAL_DATA] #1 prior labeled as #2 measureme"
type textarea "x"
type textarea "left [MEDICAL_DATA] #1 prior labeled as #2 measuremen"
type textarea "x"
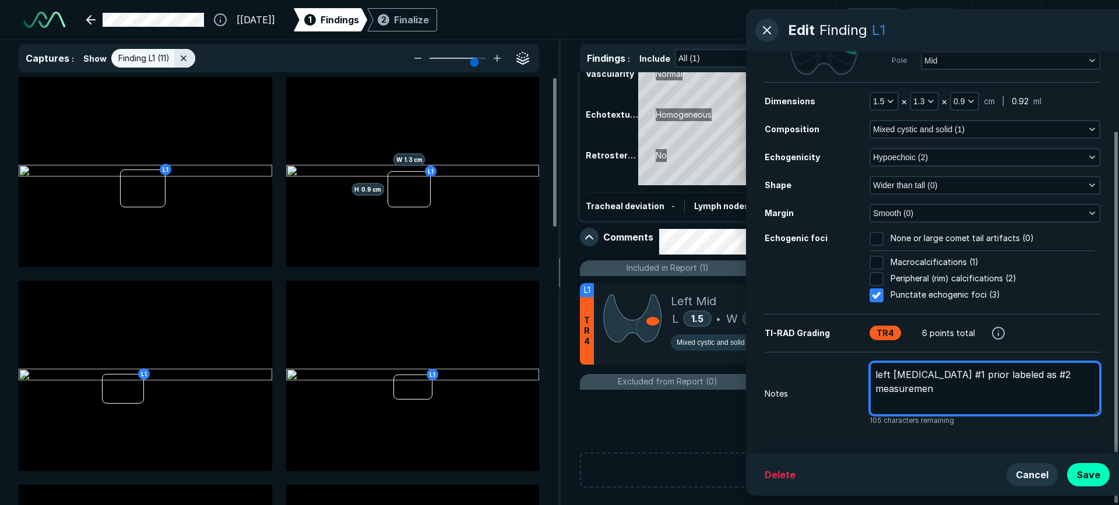
type textarea "left [MEDICAL_DATA] #1 prior labeled as #2 measurement"
type textarea "x"
type textarea "left [MEDICAL_DATA] #1 prior labeled as #2 measurements"
type textarea "x"
type textarea "left [MEDICAL_DATA] #1 prior labeled as #2 measurements"
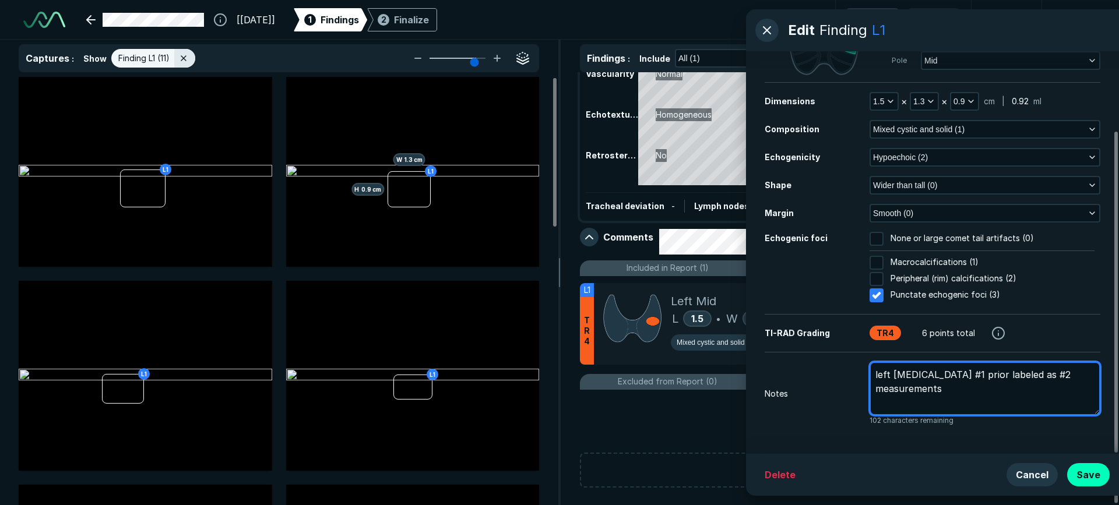
type textarea "x"
type textarea "left [MEDICAL_DATA] #1 prior labeled as #2 measurements 1"
type textarea "x"
type textarea "left [MEDICAL_DATA] #1 prior labeled as #2 measurements 1."
type textarea "x"
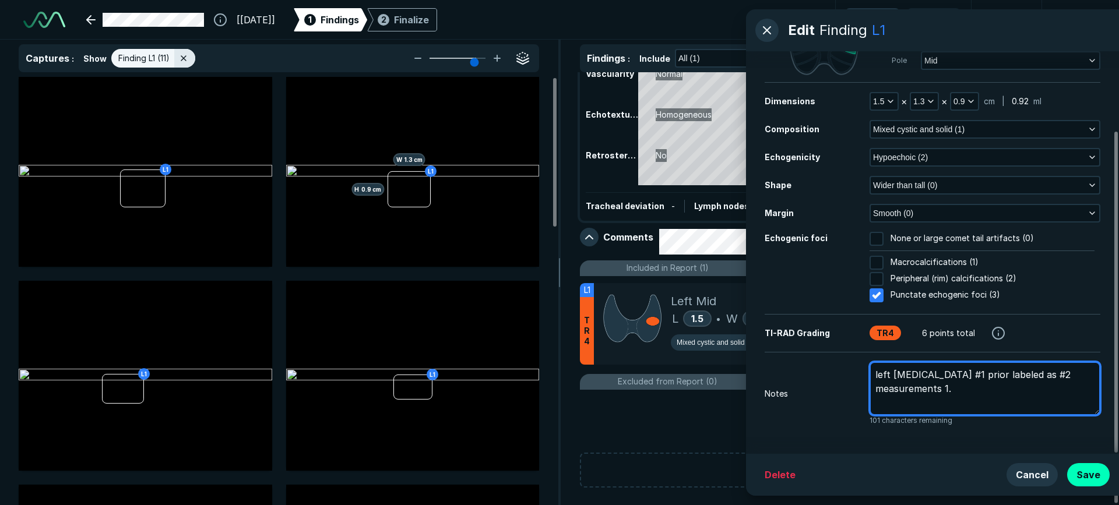
type textarea "left [MEDICAL_DATA] #1 prior labeled as #2 measurements 1.2"
type textarea "x"
type textarea "left [MEDICAL_DATA] #1 prior labeled as #2 measurements 1.2x"
type textarea "x"
type textarea "left [MEDICAL_DATA] #1 prior labeled as #2 measurements 1.2x."
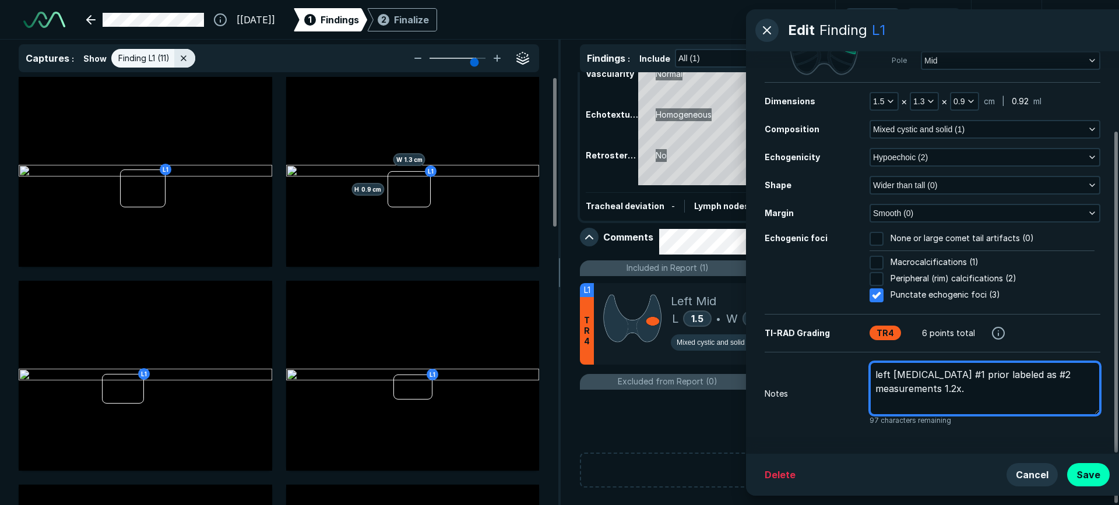
type textarea "x"
type textarea "left [MEDICAL_DATA] #1 prior labeled as #2 measurements 1.2x.9"
type textarea "x"
type textarea "left [MEDICAL_DATA] #1 prior labeled as #2 measurements 1.2x.9x"
type textarea "x"
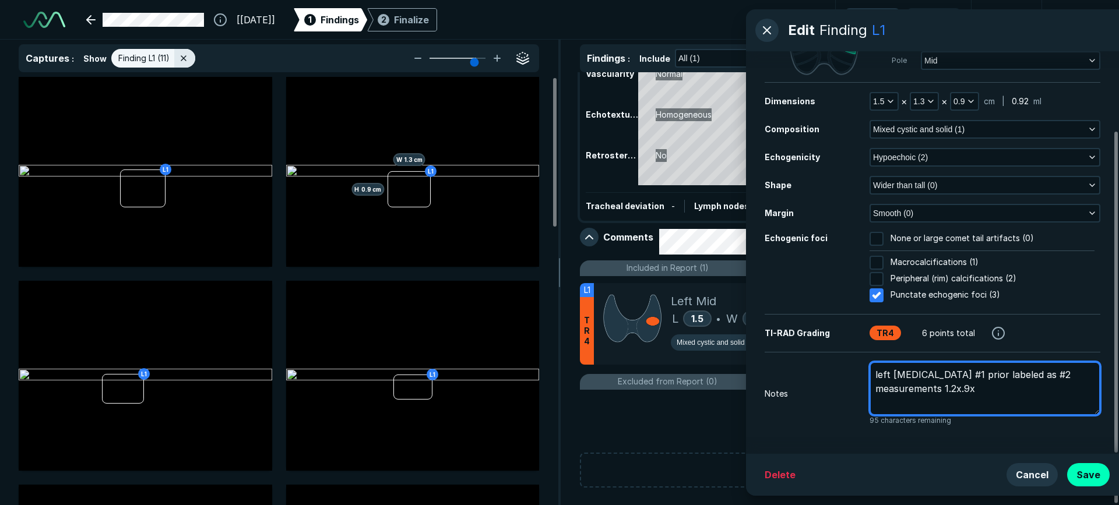
type textarea "left [MEDICAL_DATA] #1 prior labeled as #2 measurements 1.2x.9x."
type textarea "x"
type textarea "left [MEDICAL_DATA] #1 prior labeled as #2 measurements 1.2x.9x.9"
type textarea "x"
type textarea "left [MEDICAL_DATA] #1 prior labeled as #2 measurements 1.2x.9x.9c"
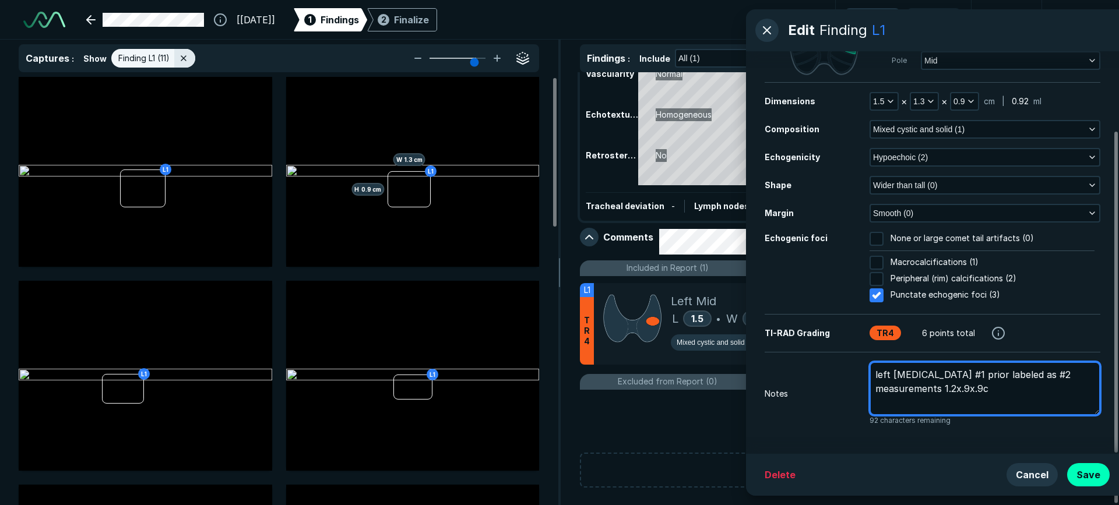
type textarea "x"
type textarea "left [MEDICAL_DATA] #1 prior labeled as #2 measurements 1.2x.9x.9cm"
type textarea "x"
type textarea "left [MEDICAL_DATA] #1 prior labeled as #2 measurements 1.2x.9x.9cm"
type textarea "x"
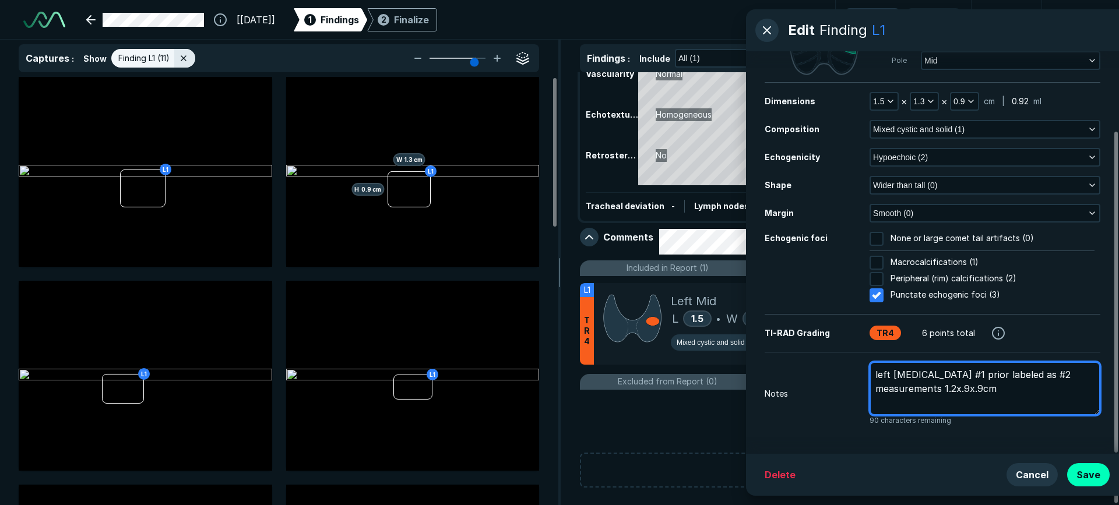
type textarea "left [MEDICAL_DATA] #1 prior labeled as #2 measurements 1.2x.9x.9cm"
type textarea "x"
type textarea "left [MEDICAL_DATA] #1 prior labeled as #2 measurements 1.2x.9x.9cm"
type textarea "x"
type textarea "left [MEDICAL_DATA] #1 prior labeled as #2 measurements 1.2x.9x.9cm"
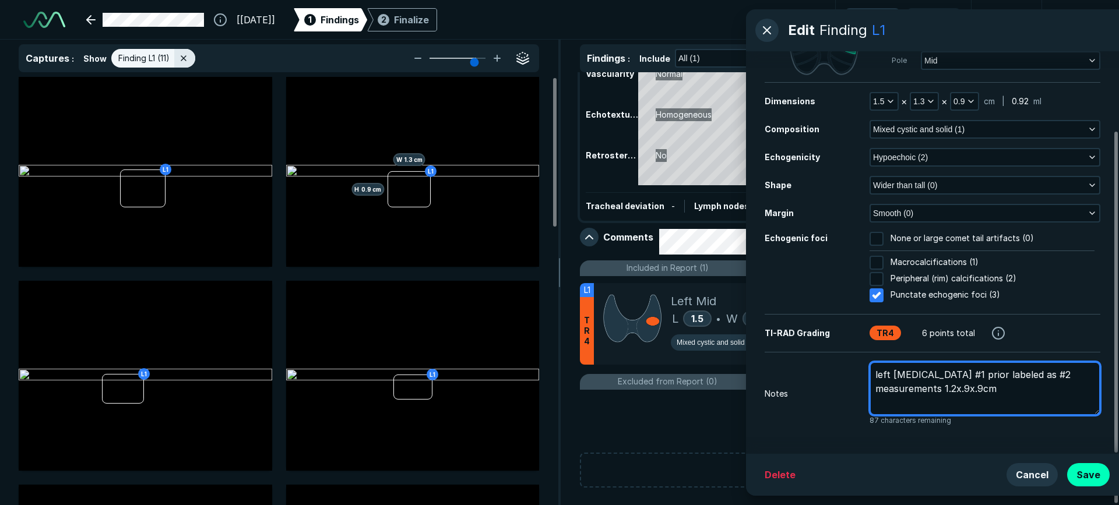
type textarea "x"
type textarea "left [MEDICAL_DATA] #1 prior labeled as #2 measurements 1.2x.9x.9cm"
type textarea "x"
type textarea "left [MEDICAL_DATA] #1 prior labeled as #2 measurements 1.2x.9x.9cm"
type textarea "x"
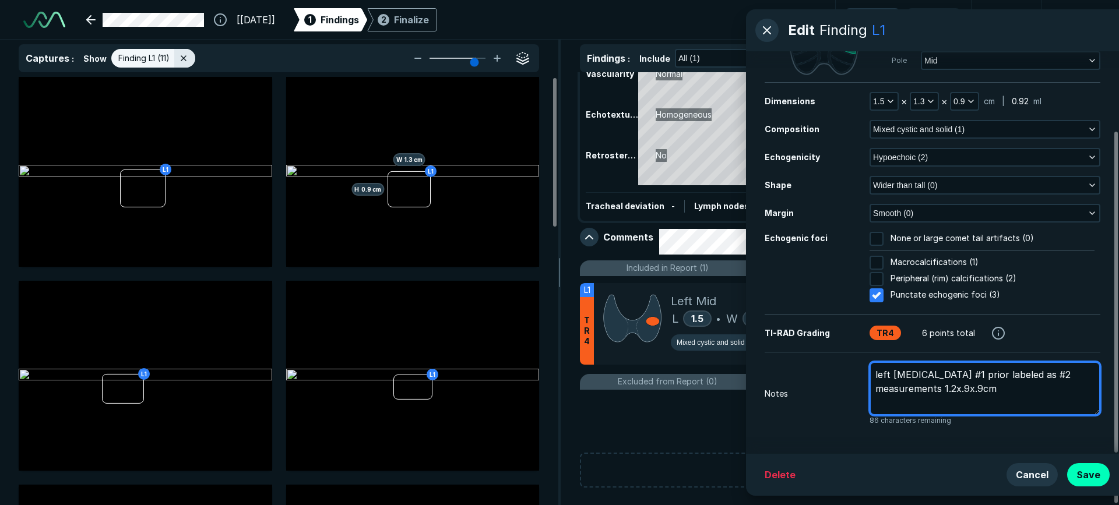
type textarea "left [MEDICAL_DATA] #1 prior labeled as #2 measurements 1.2x.9x.9cm"
type textarea "x"
type textarea "left [MEDICAL_DATA] #1 prior labeled as #2 measurements 1.2x.9x.9cm"
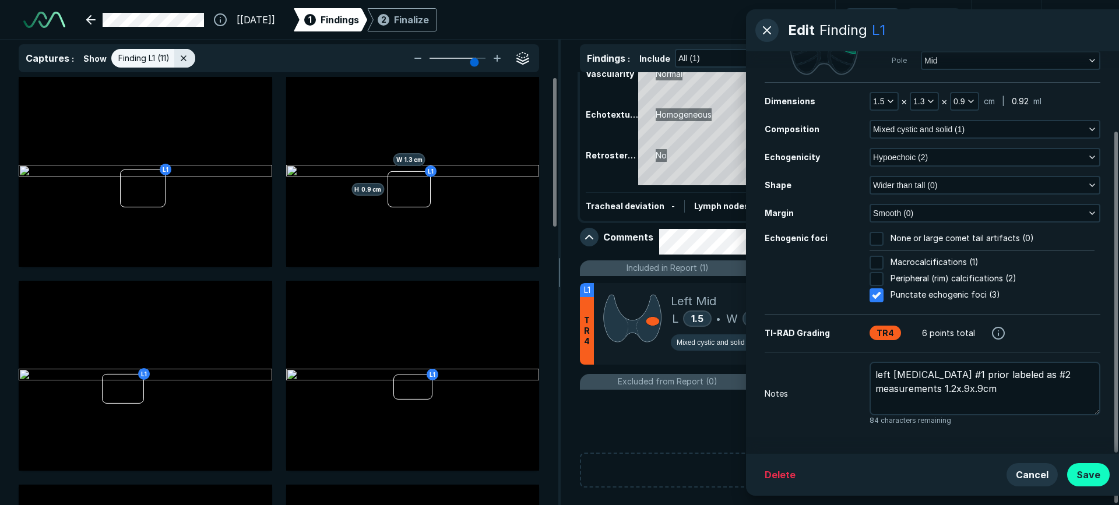
click at [1092, 474] on button "Save" at bounding box center [1088, 474] width 43 height 23
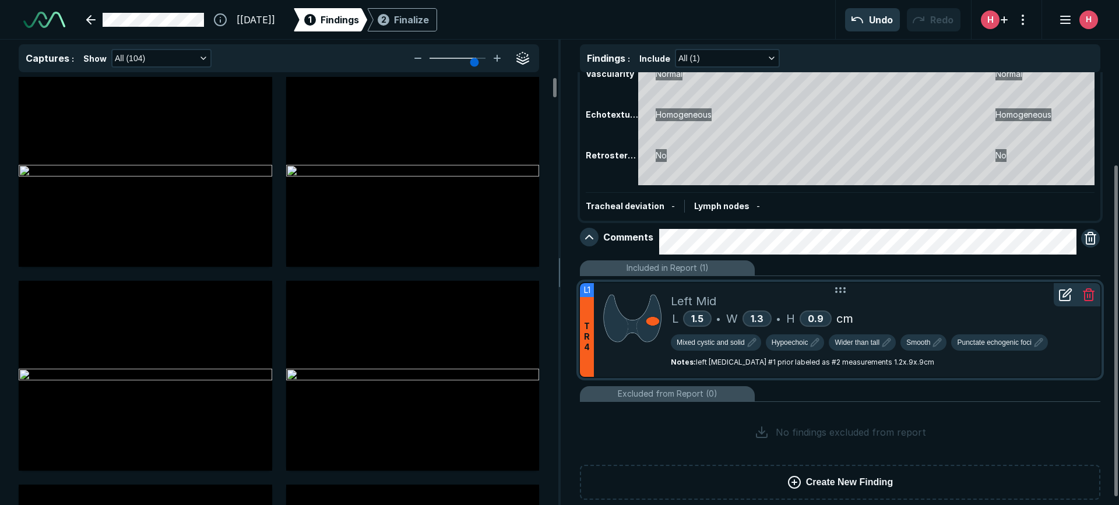
scroll to position [130, 0]
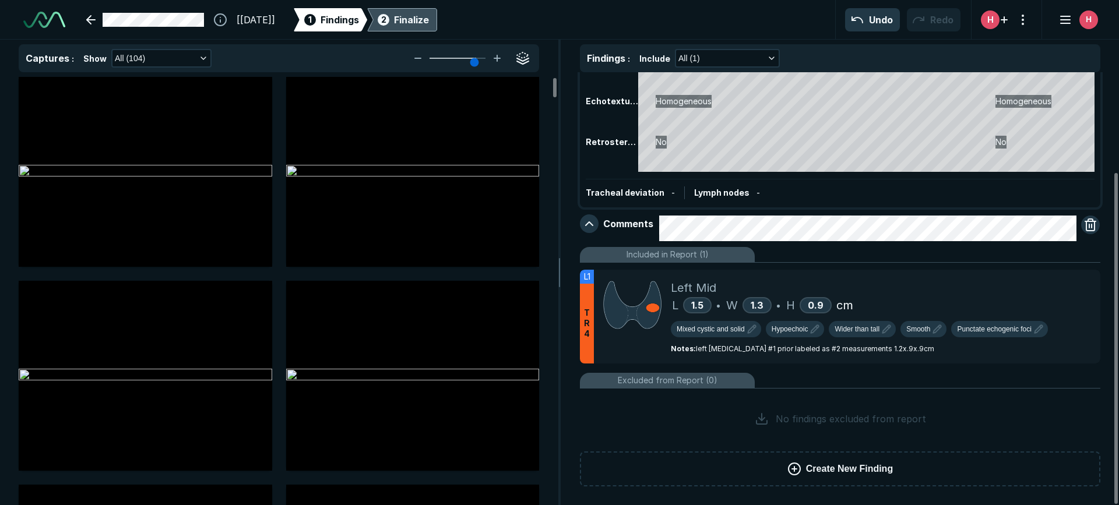
click at [421, 23] on div "2 Finalize" at bounding box center [402, 19] width 54 height 23
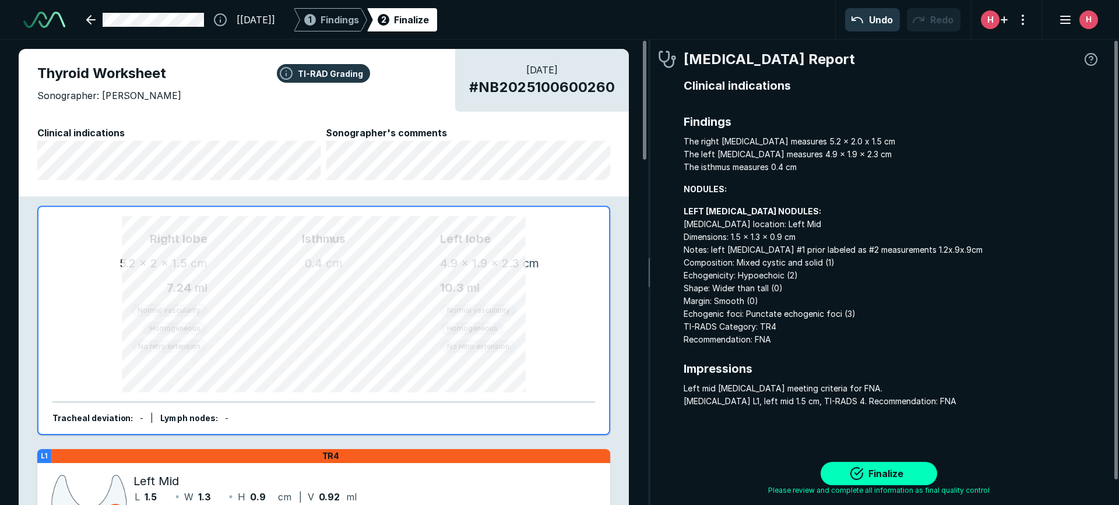
scroll to position [3526, 3470]
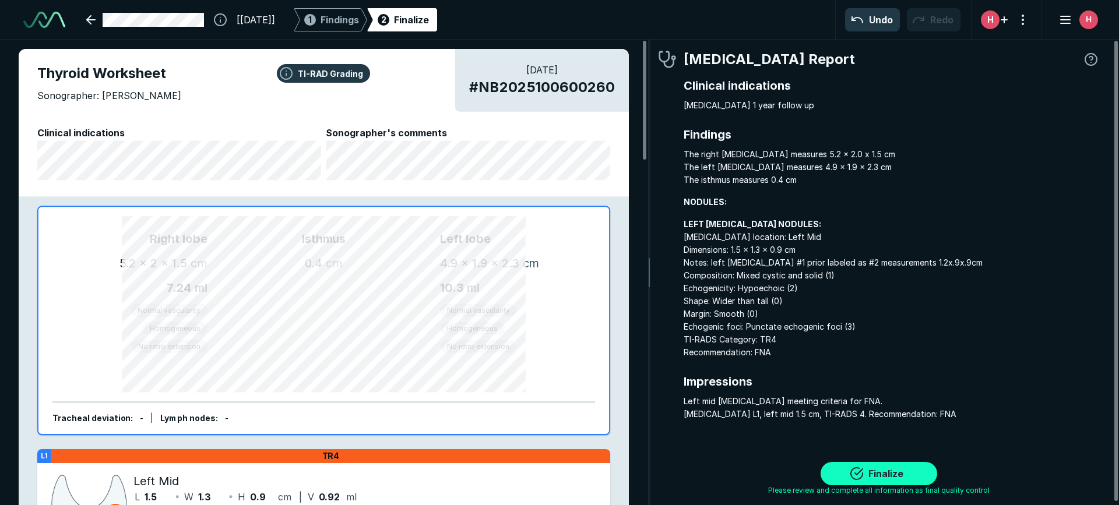
click at [879, 474] on button "Finalize" at bounding box center [879, 473] width 117 height 23
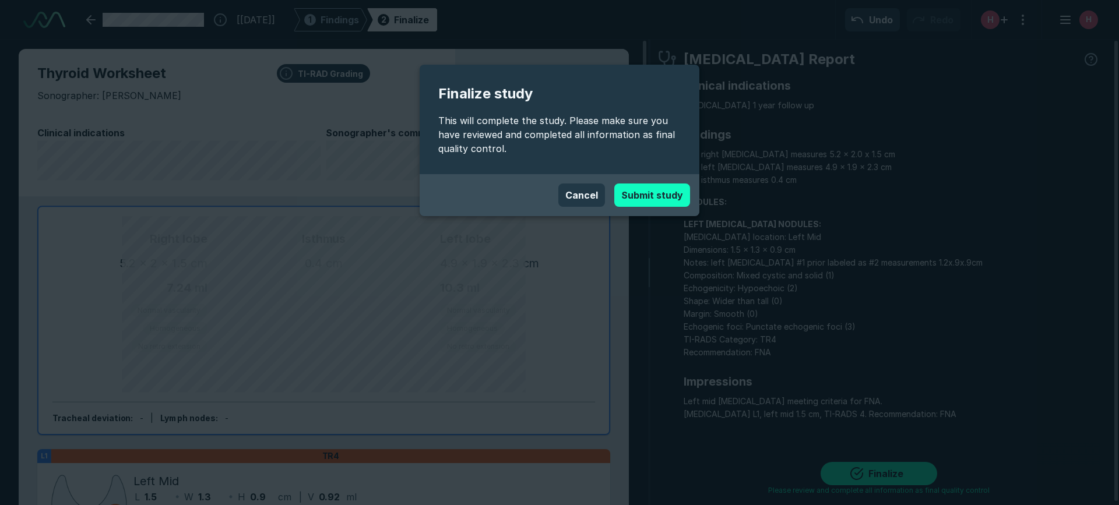
click at [648, 193] on button "Submit study" at bounding box center [652, 195] width 76 height 23
type textarea "x"
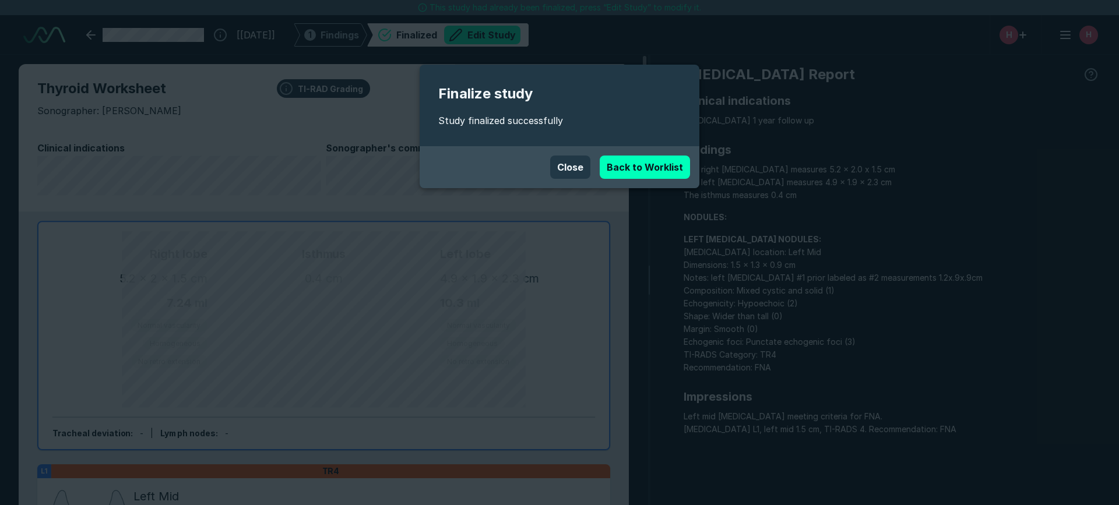
scroll to position [3500, 6533]
click at [661, 167] on link "Back to Worklist" at bounding box center [645, 167] width 90 height 23
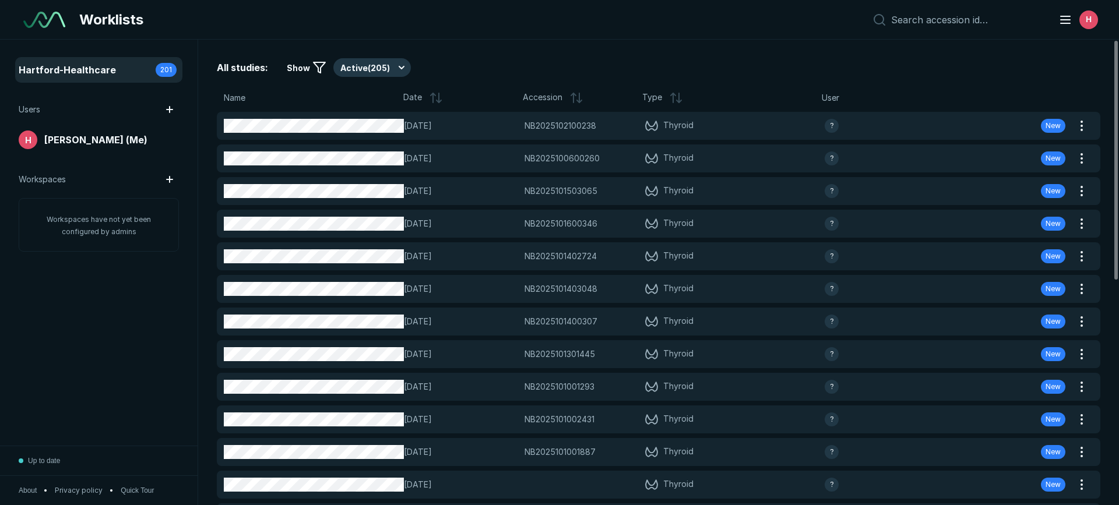
scroll to position [3382, 5454]
